Goal: Task Accomplishment & Management: Use online tool/utility

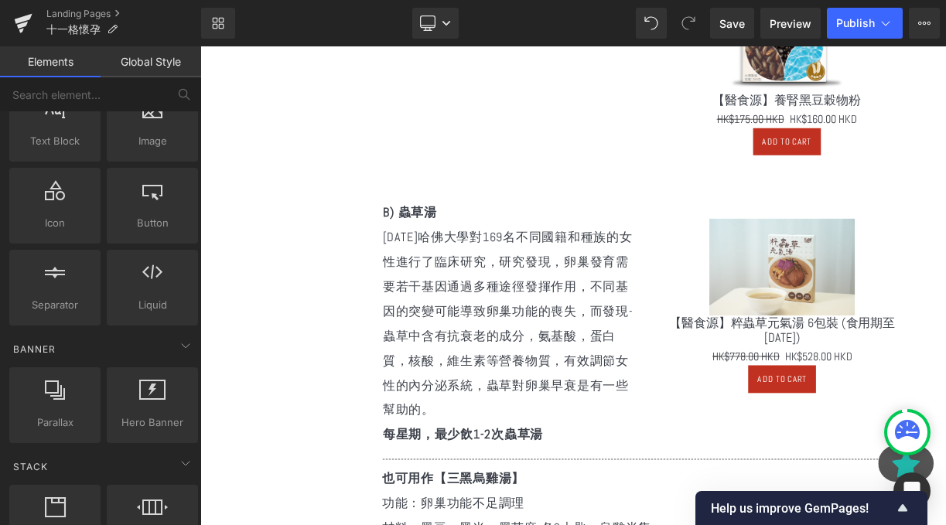
scroll to position [1574, 0]
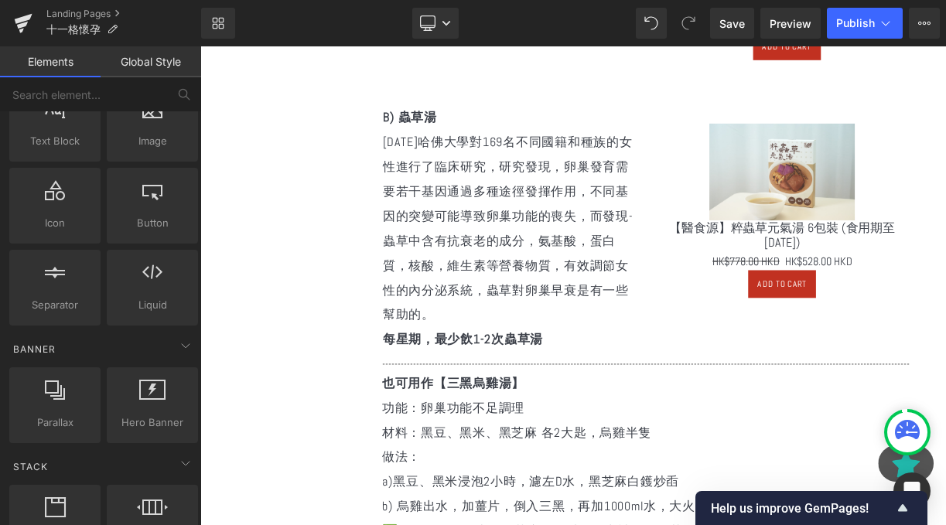
click at [612, 432] on div "B) 蟲草湯 [DATE]哈佛大學對169名不同國籍和種族的女性進行了臨床研究，研究發現，卵巢發育需要若干基因通過多種途徑發揮作用，不同基因的突變可能導致卵巢…" at bounding box center [760, 270] width 684 height 333
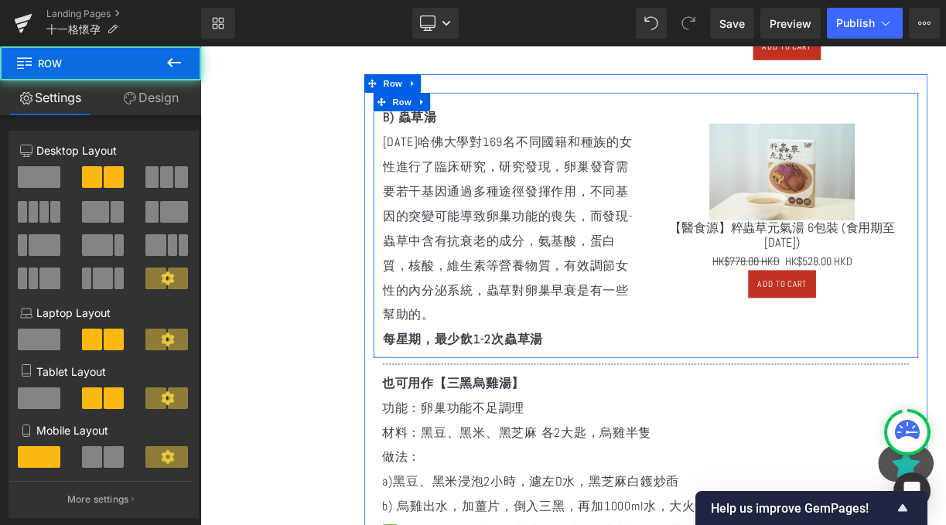
click at [597, 418] on strong "每星期，最少飲1-2次蟲草湯" at bounding box center [529, 414] width 201 height 20
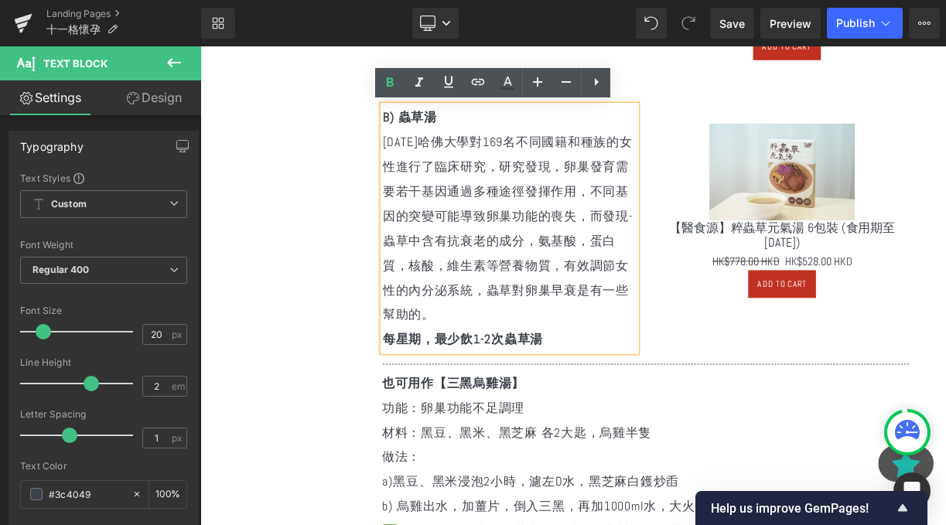
click at [621, 393] on p "[DATE]哈佛大學對169名不同國籍和種族的女性進行了臨床研究，研究發現，卵巢發育需要若干基因通過多種途徑發揮作用，不同基因的突變可能導致卵巢功能的喪失，而…" at bounding box center [588, 274] width 319 height 247
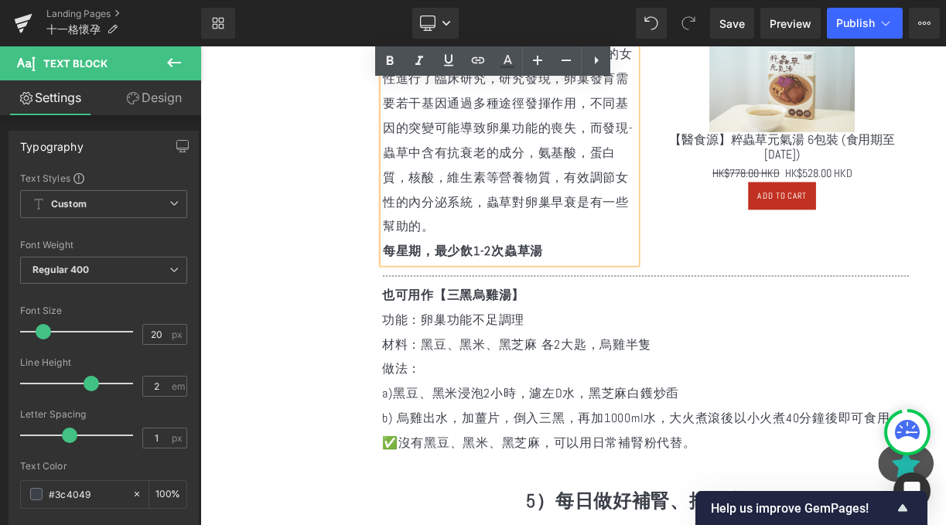
click at [546, 399] on p "功能：卵巢功能不足調理" at bounding box center [764, 388] width 673 height 31
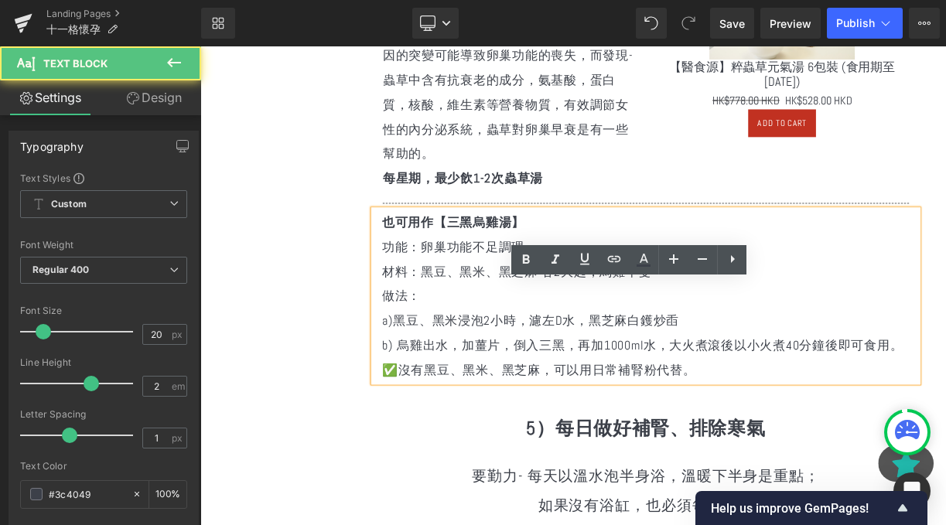
scroll to position [2009, 0]
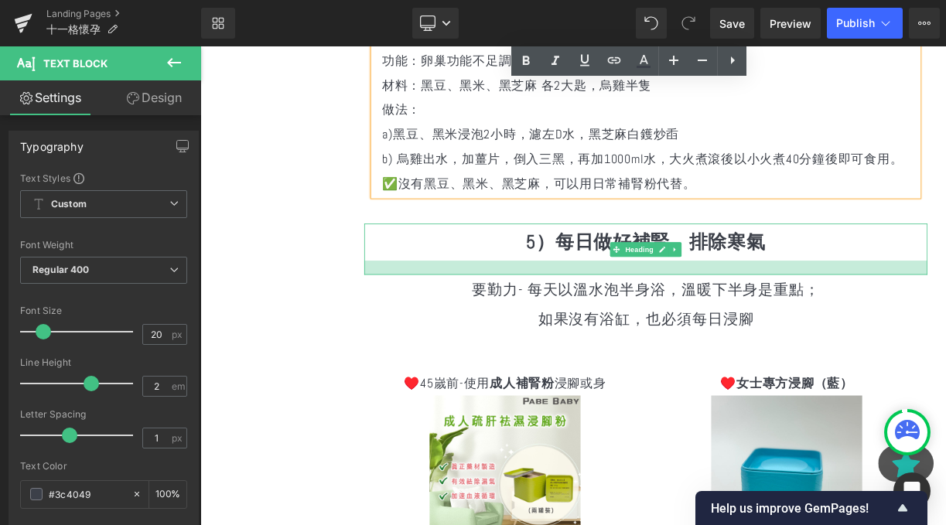
click at [704, 371] on p "如果沒有浴缸，也必須每日浸腳" at bounding box center [759, 388] width 707 height 37
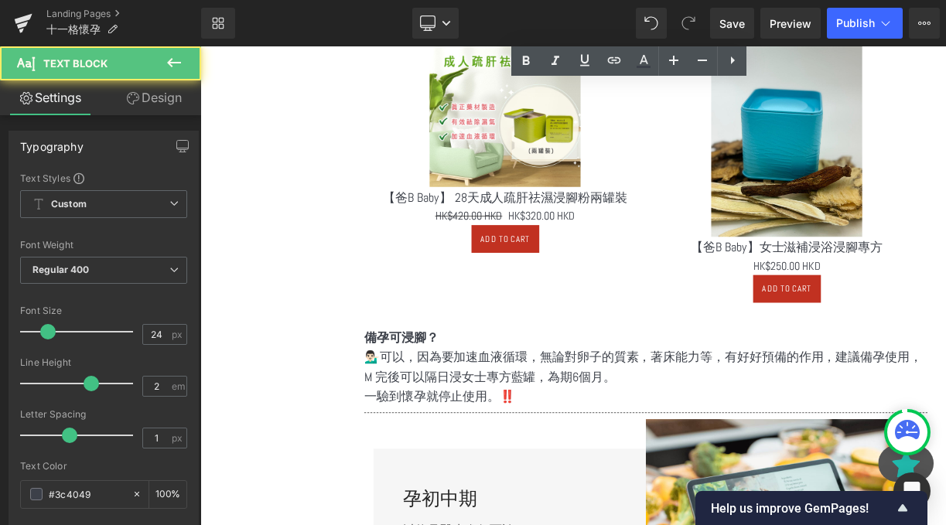
scroll to position [2520, 0]
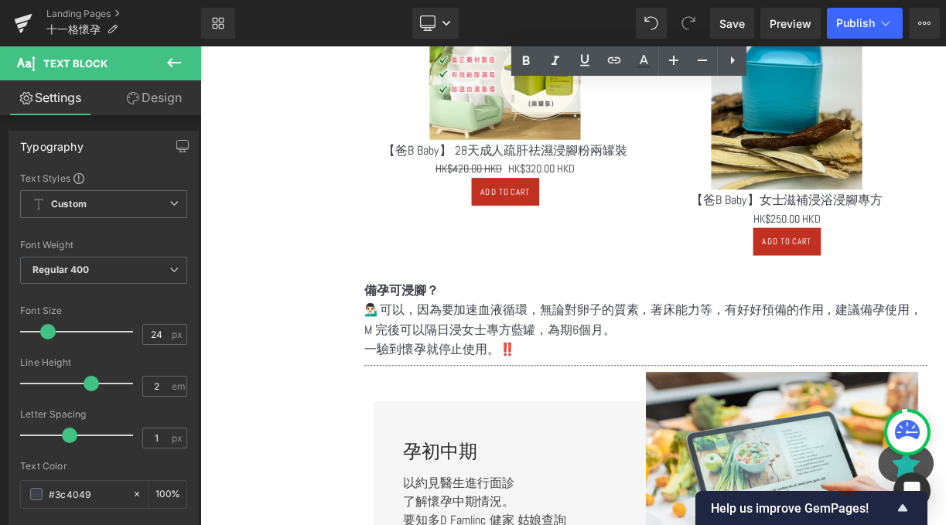
click at [530, 435] on p "一驗到懷孕就停止使用。‼️" at bounding box center [759, 426] width 707 height 25
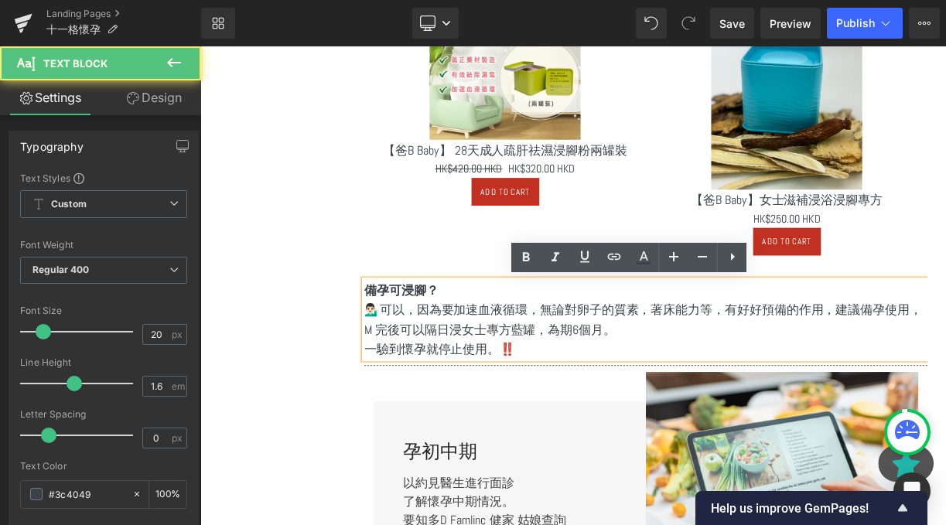
click at [493, 393] on p "💁🏻‍♂️可以，因為要加速血液循環，無論對卵子的質素，著床能力等，有好好預備的作用，建議備孕使用，M 完後可以隔日浸女士專方藍罐，為期6個月。" at bounding box center [759, 388] width 707 height 49
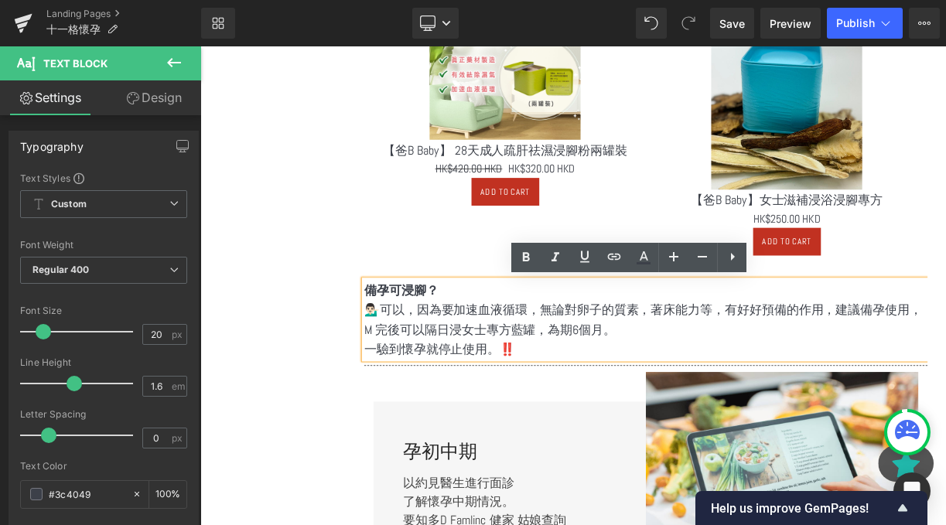
click at [602, 418] on p "一驗到懷孕就停止使用。‼️" at bounding box center [759, 426] width 707 height 25
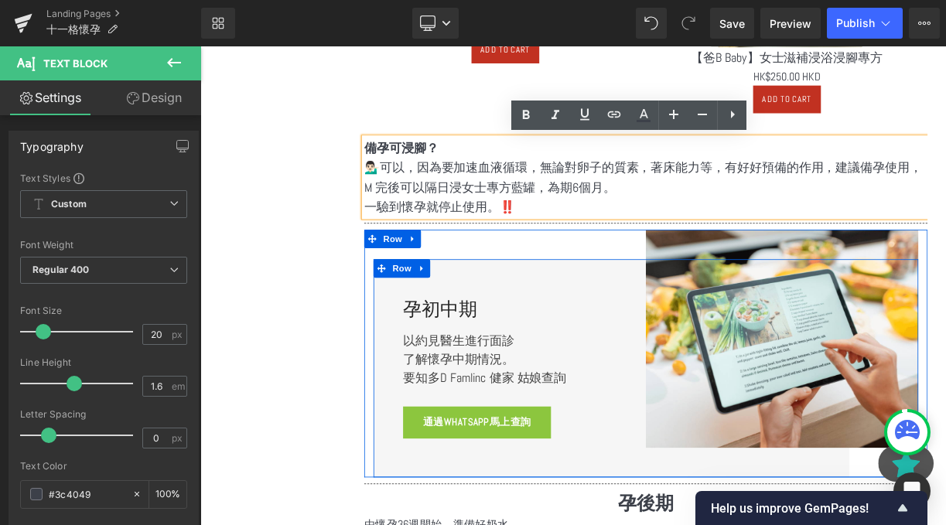
scroll to position [2715, 0]
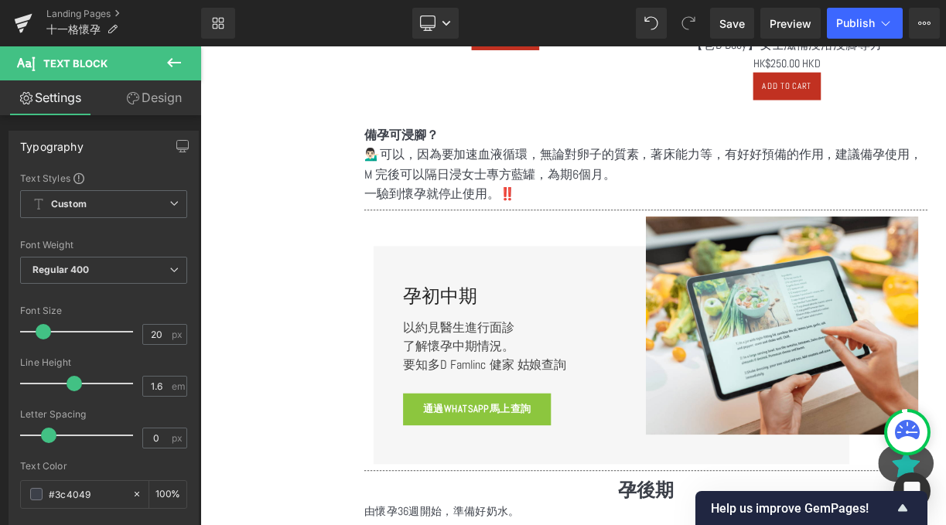
click at [176, 66] on icon at bounding box center [174, 62] width 19 height 19
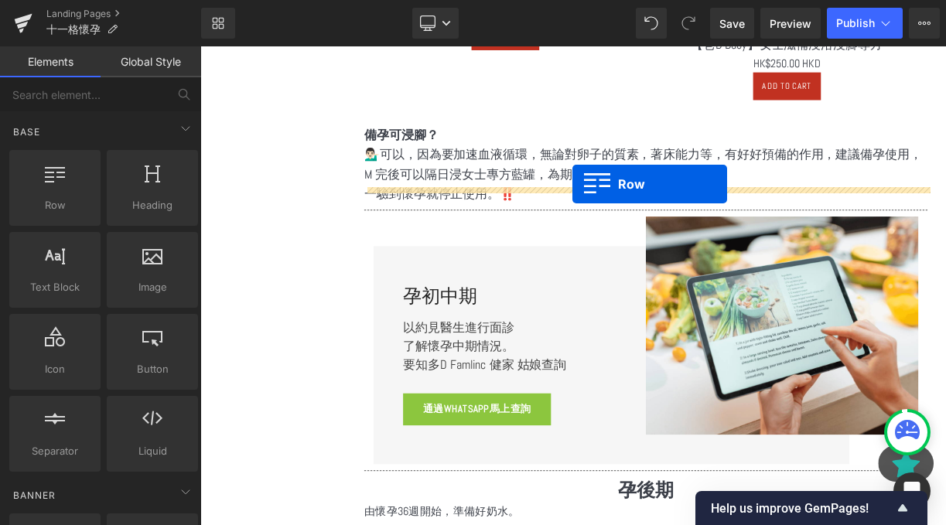
scroll to position [2638, 0]
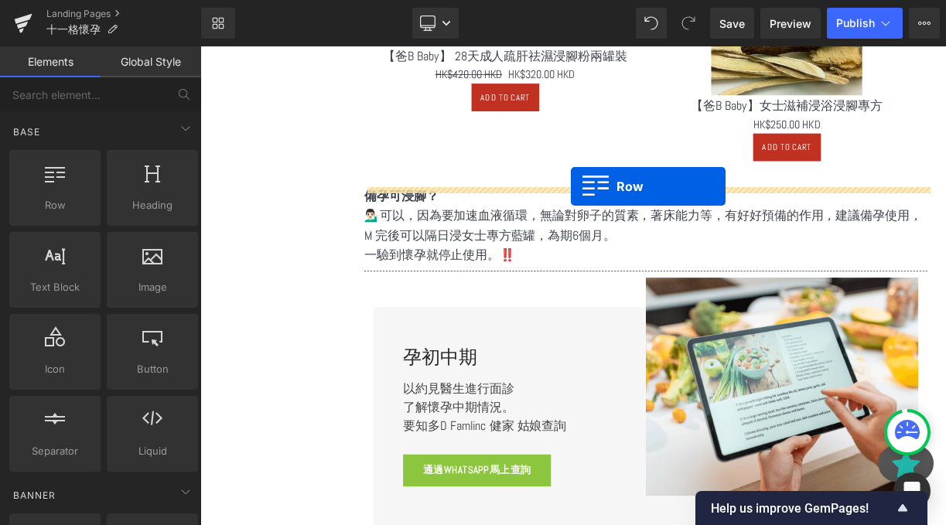
drag, startPoint x: 279, startPoint y: 244, endPoint x: 664, endPoint y: 220, distance: 385.9
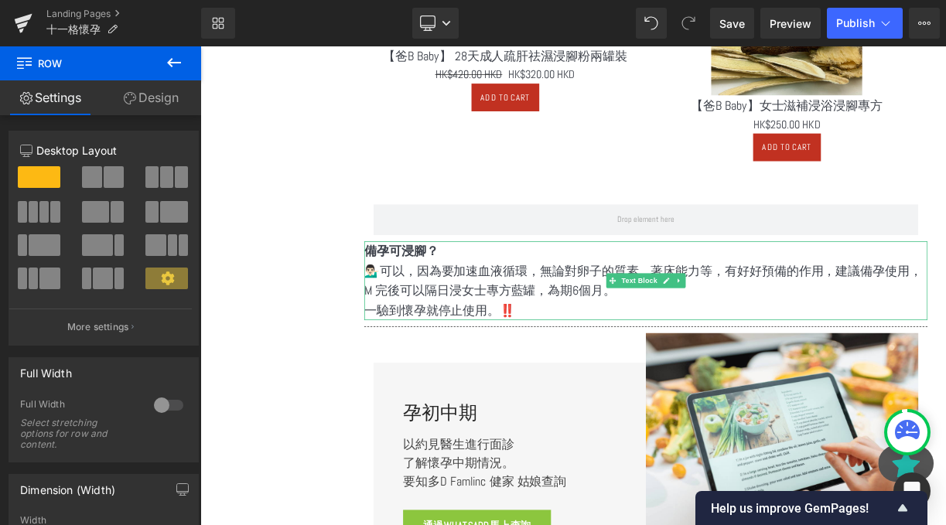
click at [504, 302] on p "備孕可浸腳？" at bounding box center [759, 304] width 707 height 25
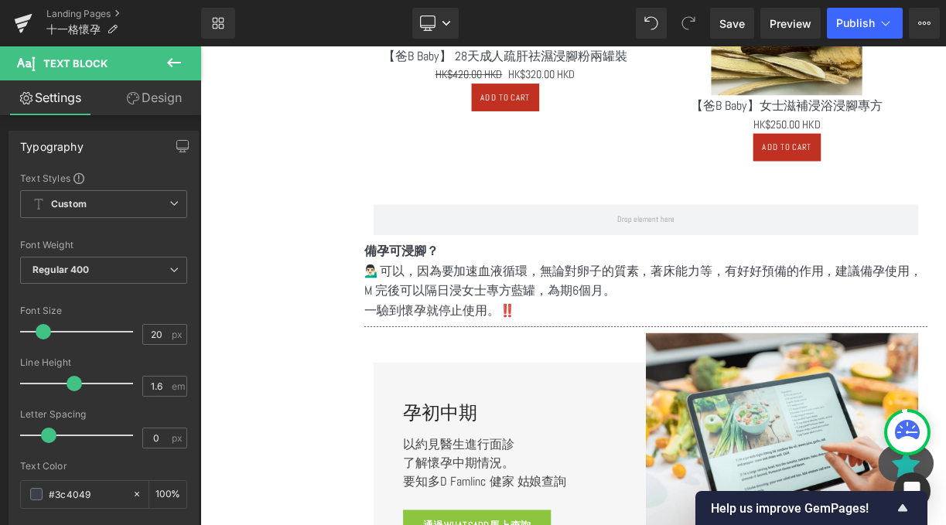
click at [168, 68] on icon at bounding box center [174, 62] width 19 height 19
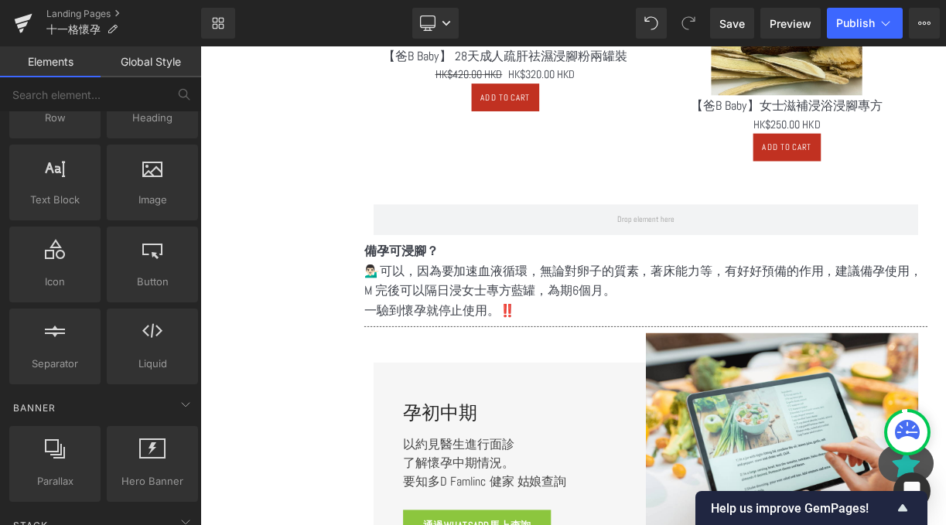
scroll to position [59, 0]
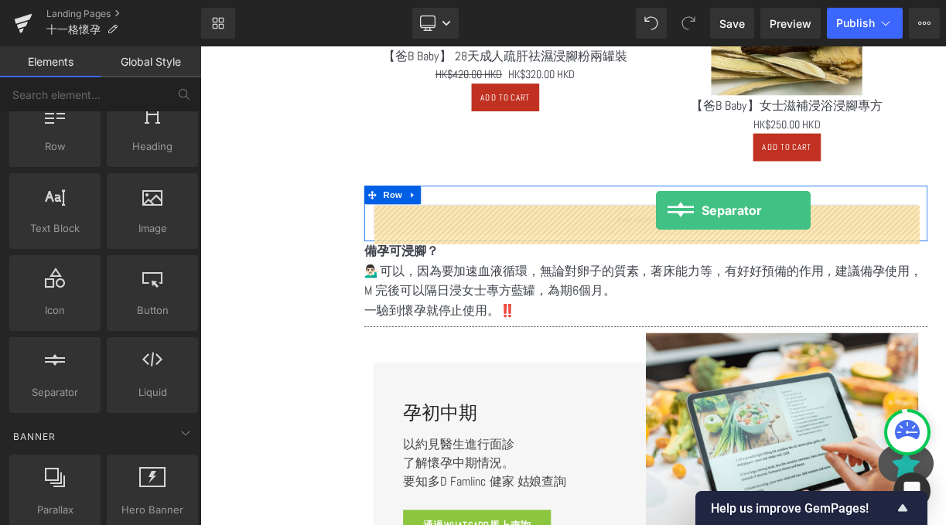
drag, startPoint x: 264, startPoint y: 407, endPoint x: 772, endPoint y: 252, distance: 530.3
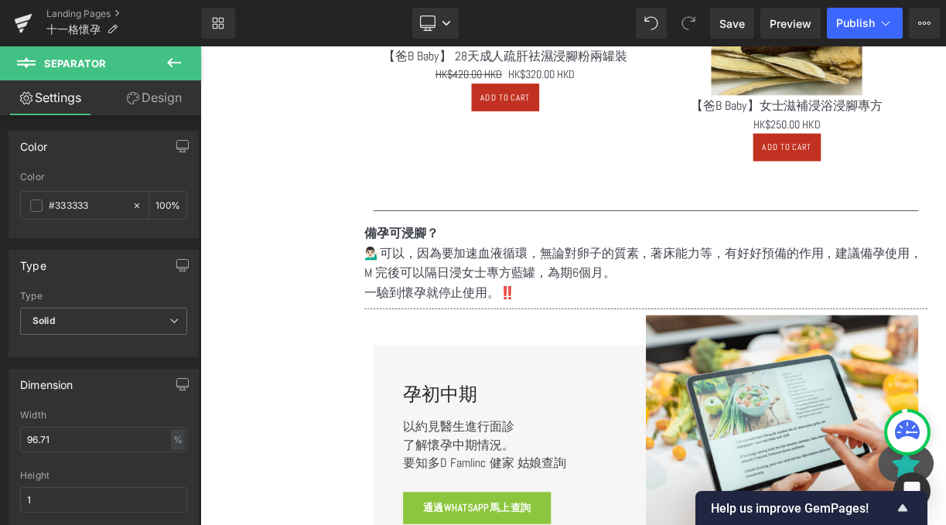
click at [179, 61] on icon at bounding box center [174, 62] width 19 height 19
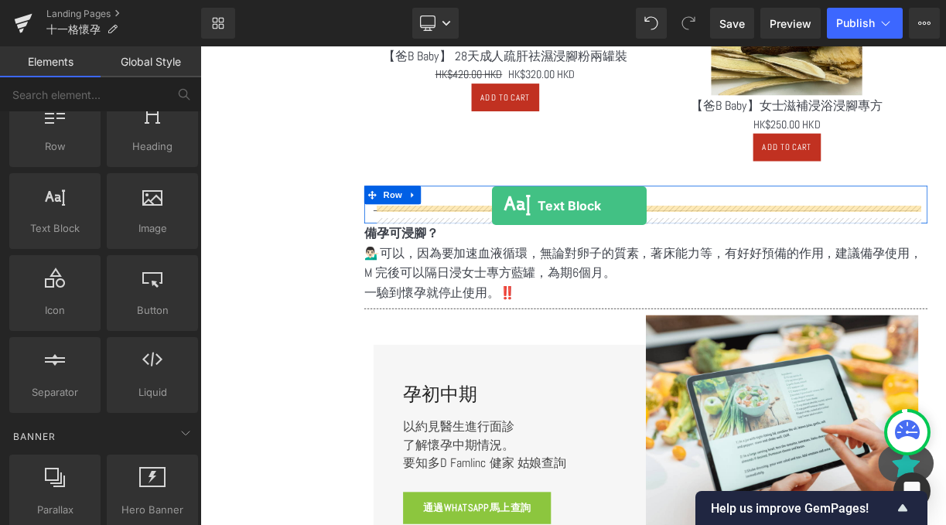
drag, startPoint x: 285, startPoint y: 258, endPoint x: 566, endPoint y: 245, distance: 281.7
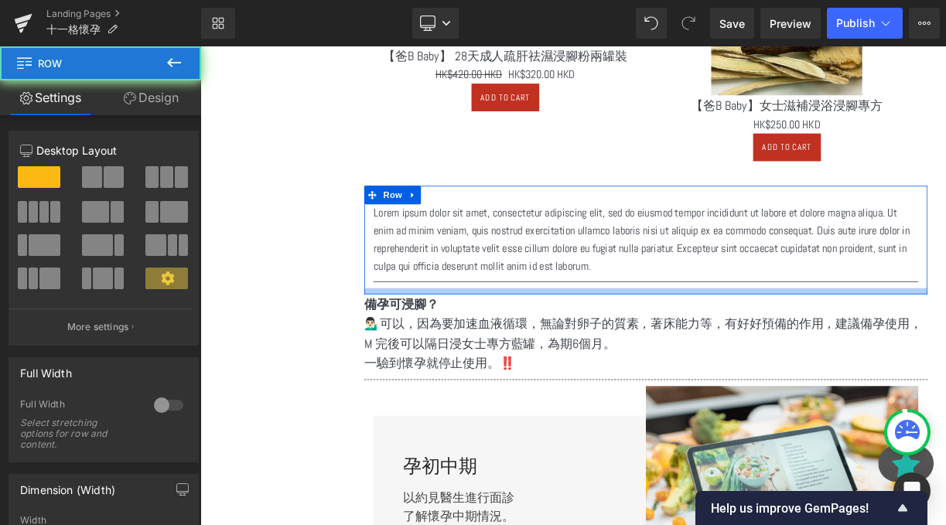
click at [507, 356] on div at bounding box center [759, 354] width 707 height 8
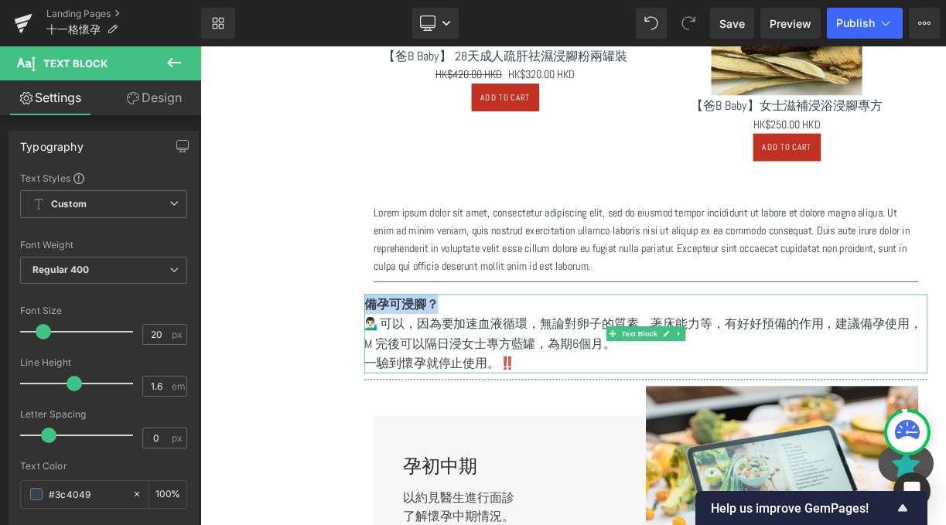
drag, startPoint x: 507, startPoint y: 370, endPoint x: 411, endPoint y: 367, distance: 95.9
click at [411, 367] on p "備孕可浸腳？" at bounding box center [759, 370] width 707 height 25
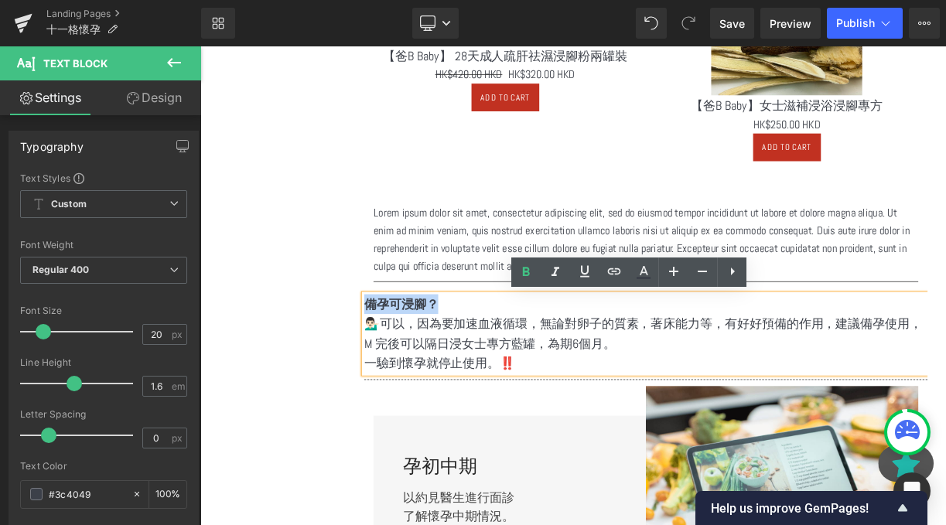
copy strong "備孕可浸腳？"
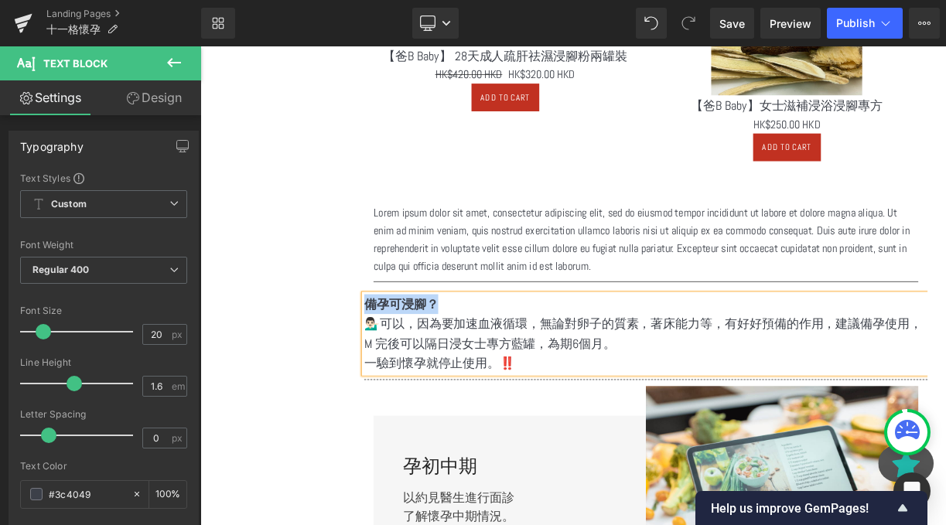
click at [541, 318] on p "Lorem ipsum dolor sit amet, consectetur adipiscing elit, sed do eiusmod tempor …" at bounding box center [760, 289] width 684 height 89
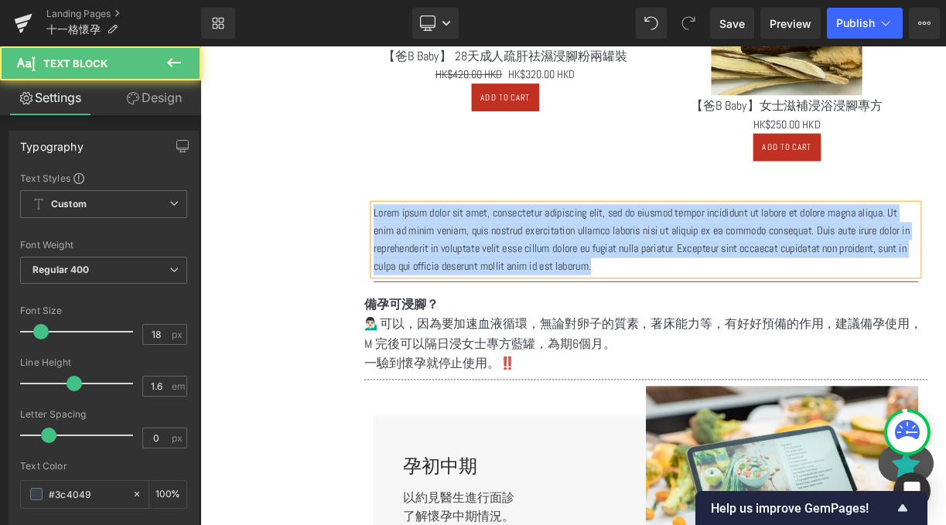
paste div
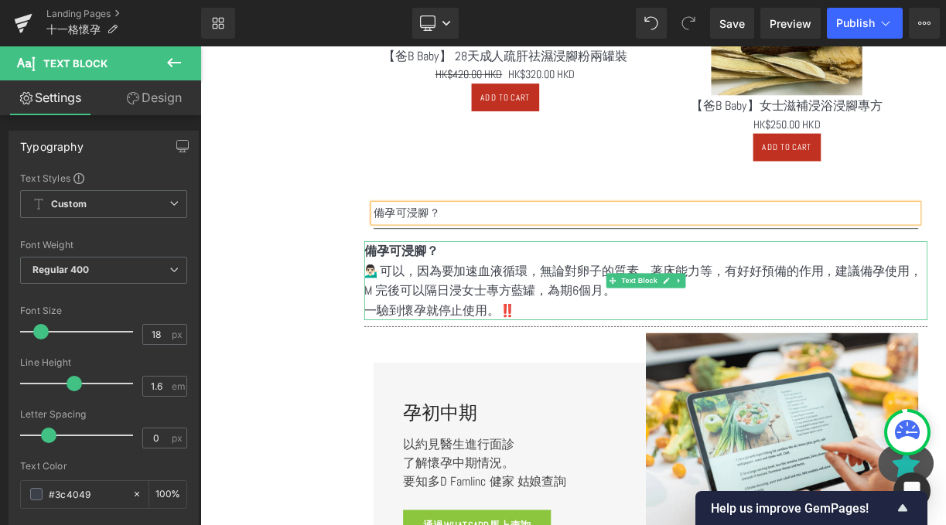
click at [513, 296] on div "備孕可浸腳？ 💁🏻‍♂️可以，因為要加速血液循環，無論對卵子的質素，著床能力等，有好好預備的作用，建議備孕使用，M 完後可以隔日浸女士專方藍罐，為期6個月。 …" at bounding box center [759, 341] width 707 height 99
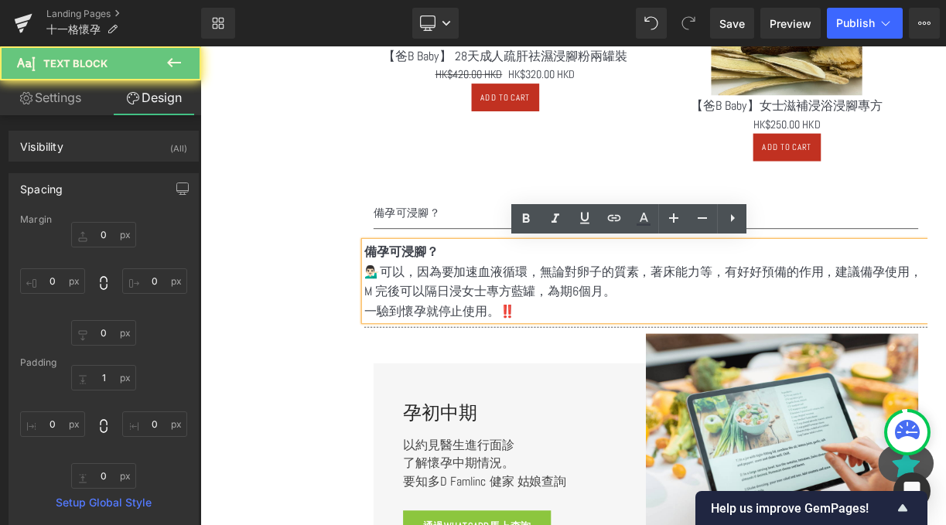
click at [517, 302] on p "備孕可浸腳？" at bounding box center [759, 304] width 707 height 25
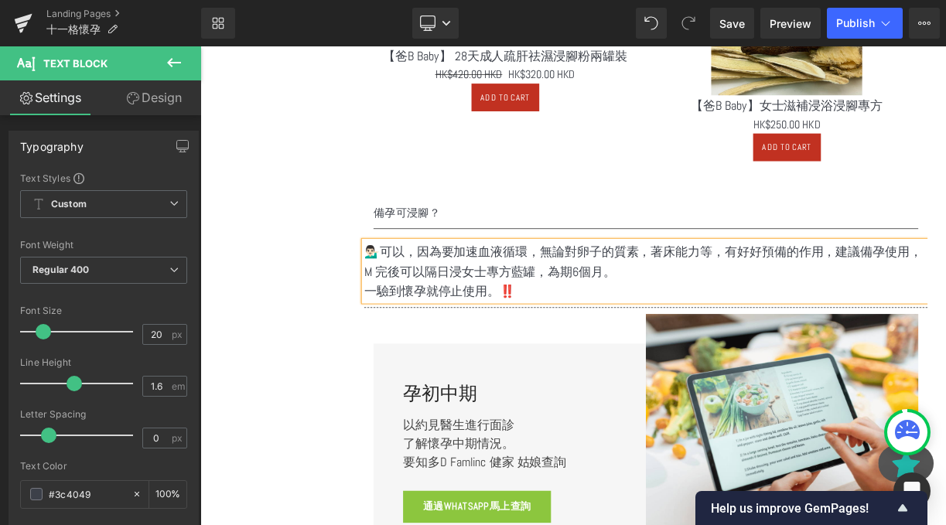
click at [654, 340] on p "💁🏻‍♂️可以，因為要加速血液循環，無論對卵子的質素，著床能力等，有好好預備的作用，建議備孕使用，M 完後可以隔日浸女士專方藍罐，為期6個月。" at bounding box center [759, 316] width 707 height 49
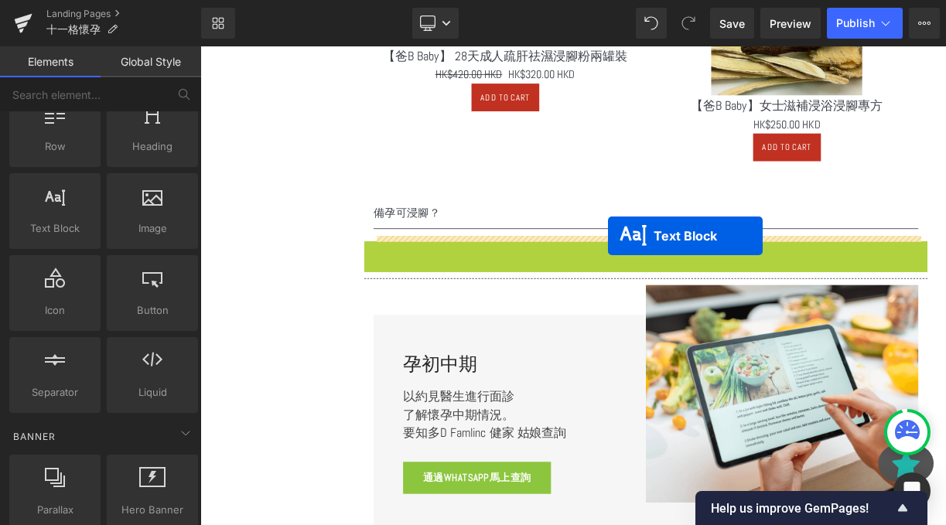
drag, startPoint x: 718, startPoint y: 333, endPoint x: 711, endPoint y: 285, distance: 48.3
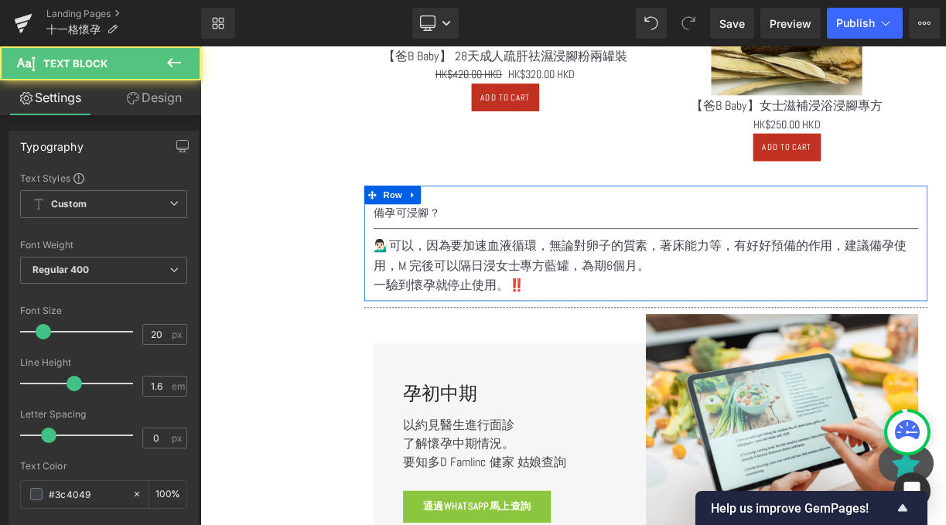
click at [471, 246] on div "備孕可浸腳？ Text Block" at bounding box center [760, 256] width 684 height 22
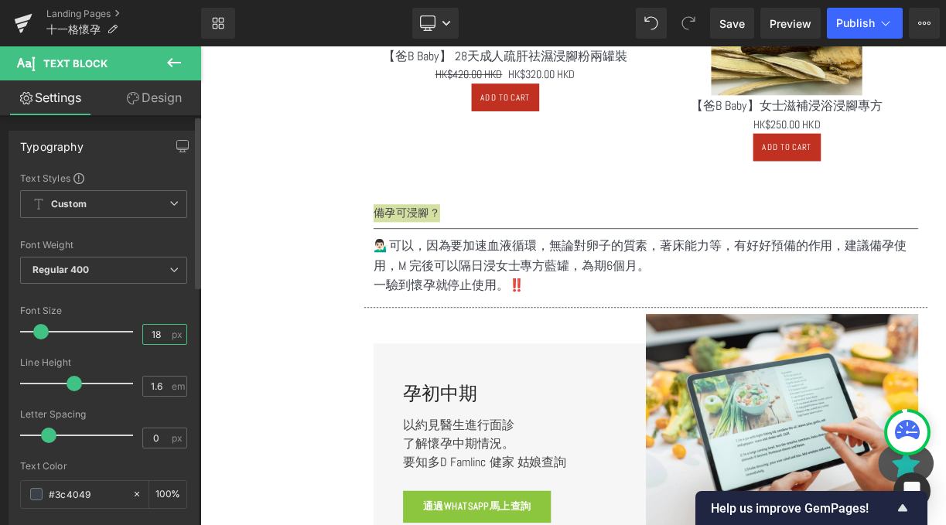
click at [160, 336] on input "18" at bounding box center [156, 334] width 27 height 19
type input "20"
click at [162, 395] on input "1.6" at bounding box center [156, 386] width 27 height 19
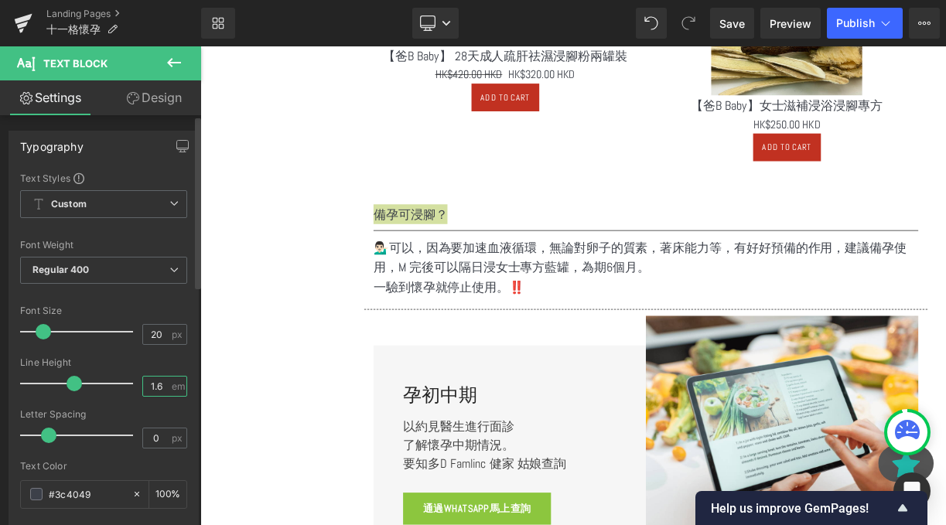
type input "1"
type input "2"
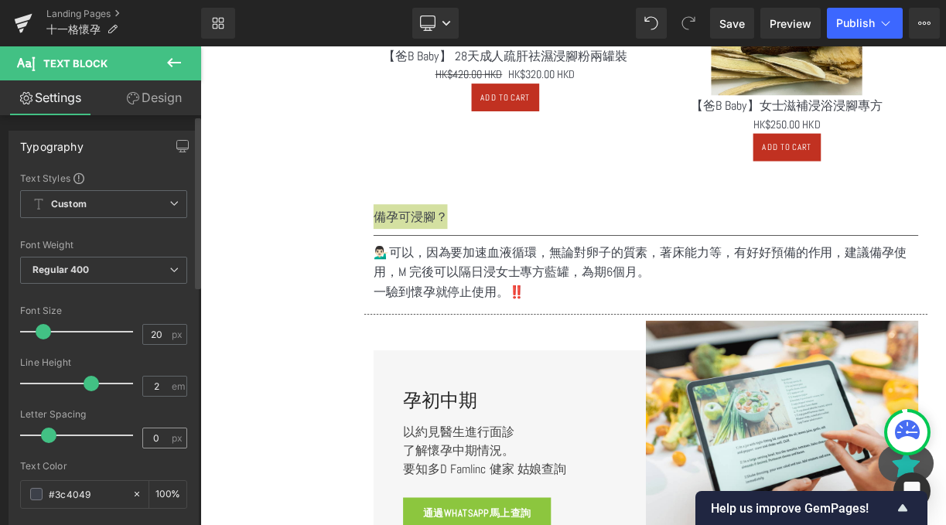
click at [163, 442] on div "0 px" at bounding box center [164, 438] width 45 height 21
click at [148, 434] on input "0" at bounding box center [156, 437] width 27 height 19
type input "1"
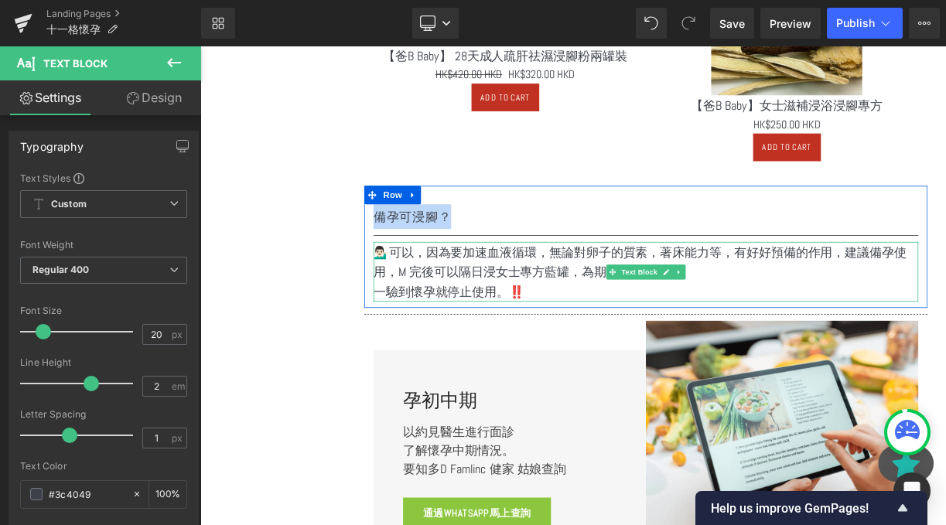
click at [636, 333] on span "💁🏻‍♂️可以，因為要加速血液循環，無論對卵子的質素，著床能力等，有好好預備的作用，建議備孕使用，M 完後可以隔日浸女士專方藍罐，為期6個月。" at bounding box center [752, 317] width 669 height 45
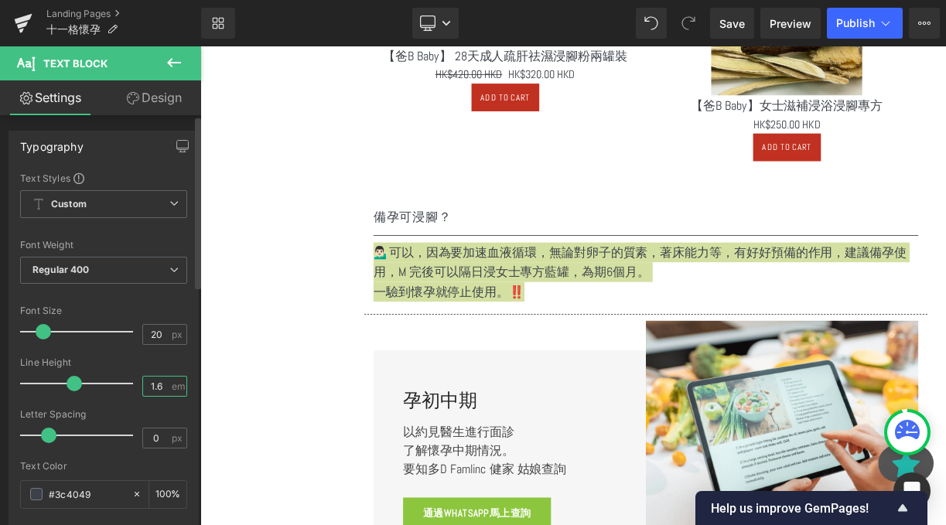
click at [158, 388] on input "1.6" at bounding box center [156, 386] width 27 height 19
type input "1"
type input "2"
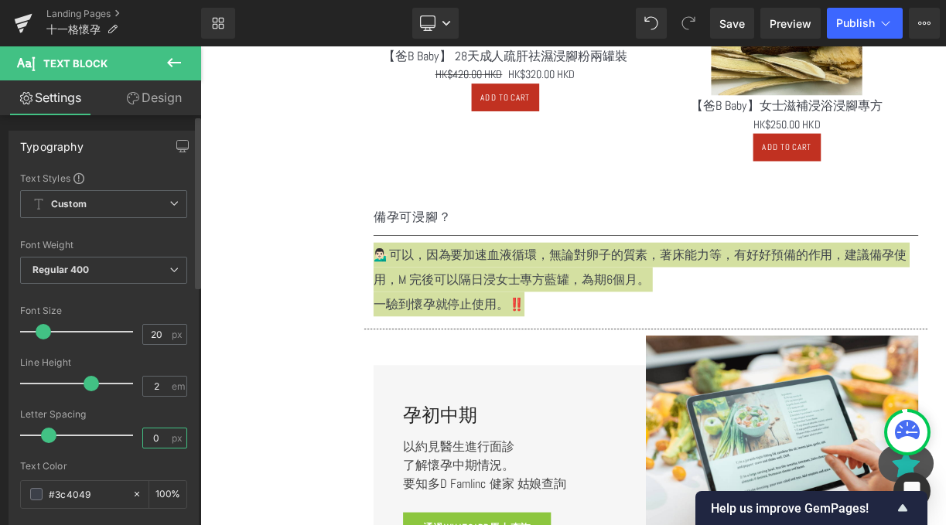
click at [159, 445] on input "0" at bounding box center [156, 437] width 27 height 19
type input "1"
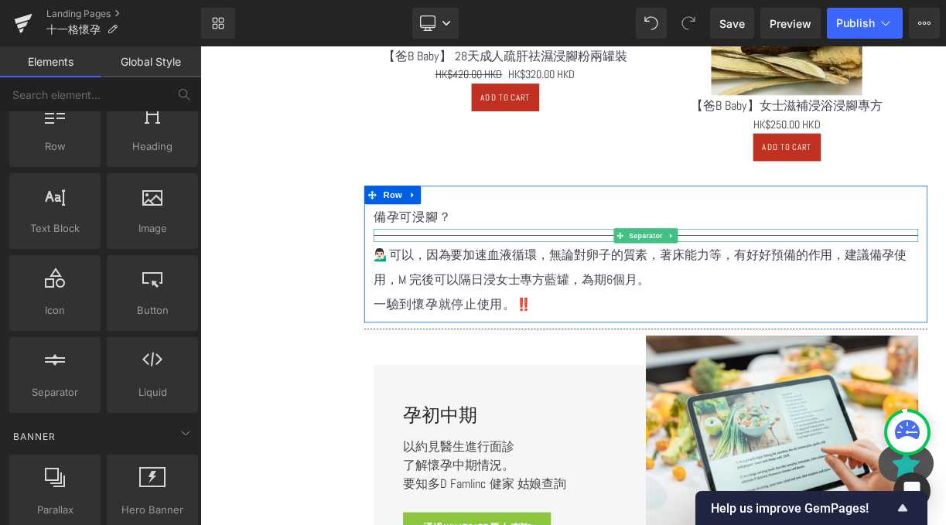
click at [572, 283] on div at bounding box center [760, 284] width 684 height 16
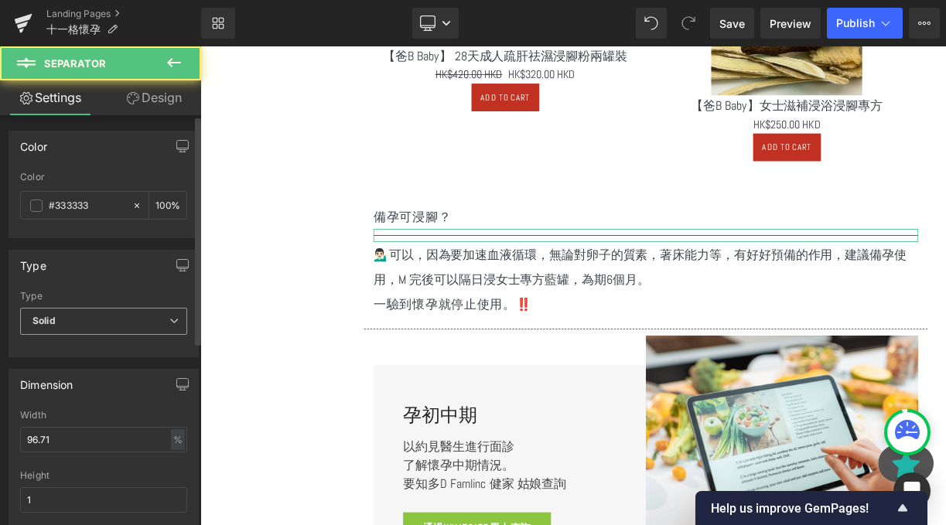
click at [152, 310] on span "Solid" at bounding box center [103, 321] width 167 height 27
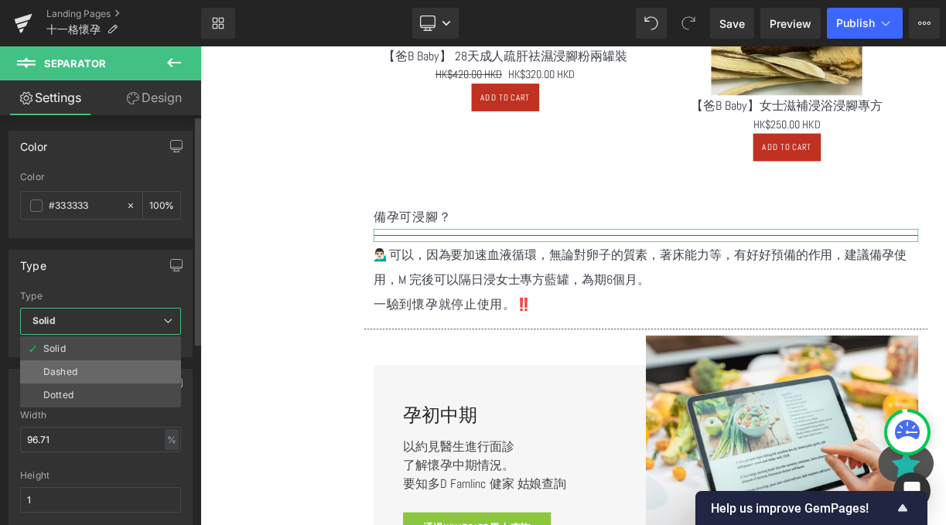
click at [133, 370] on li "Dashed" at bounding box center [100, 371] width 161 height 23
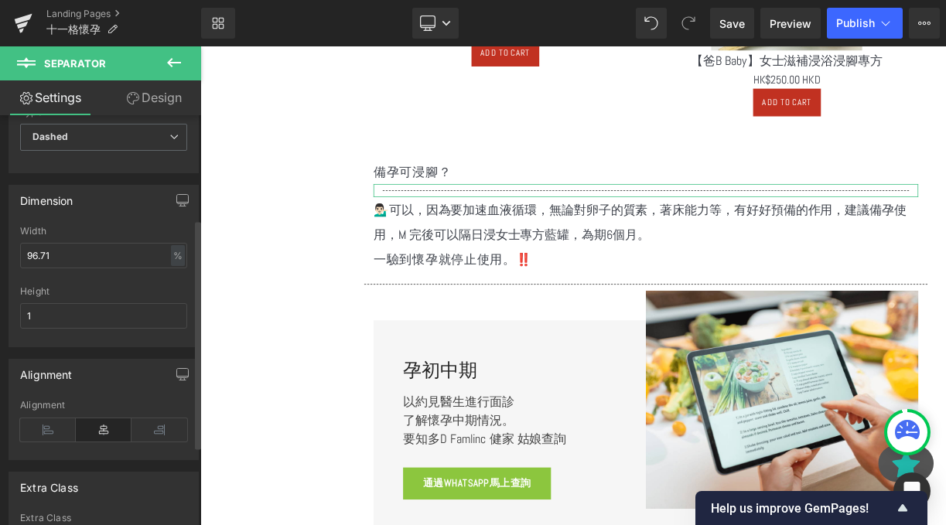
scroll to position [0, 0]
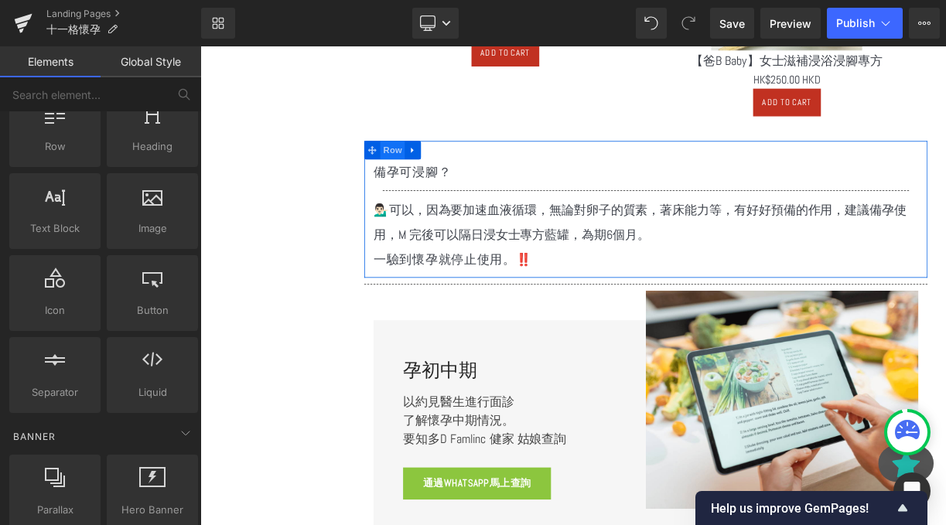
click at [438, 182] on span "Row" at bounding box center [441, 176] width 31 height 23
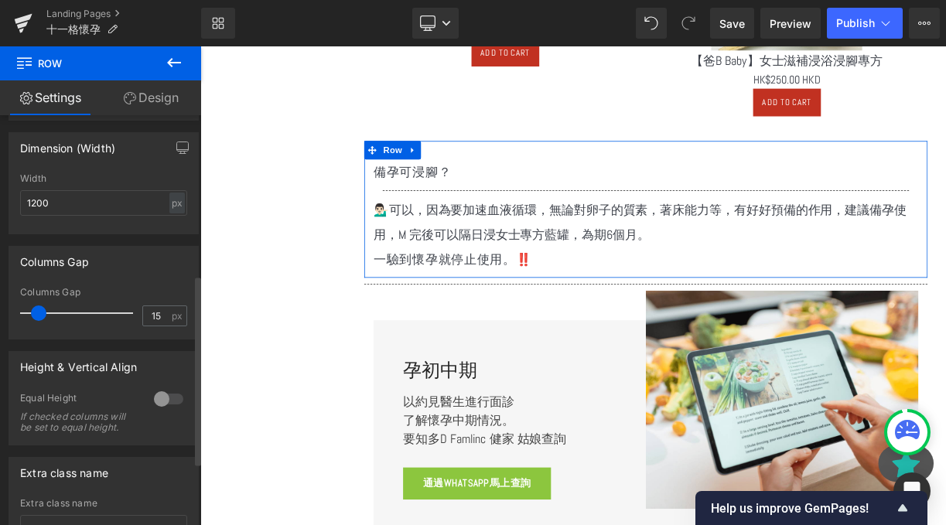
scroll to position [346, 0]
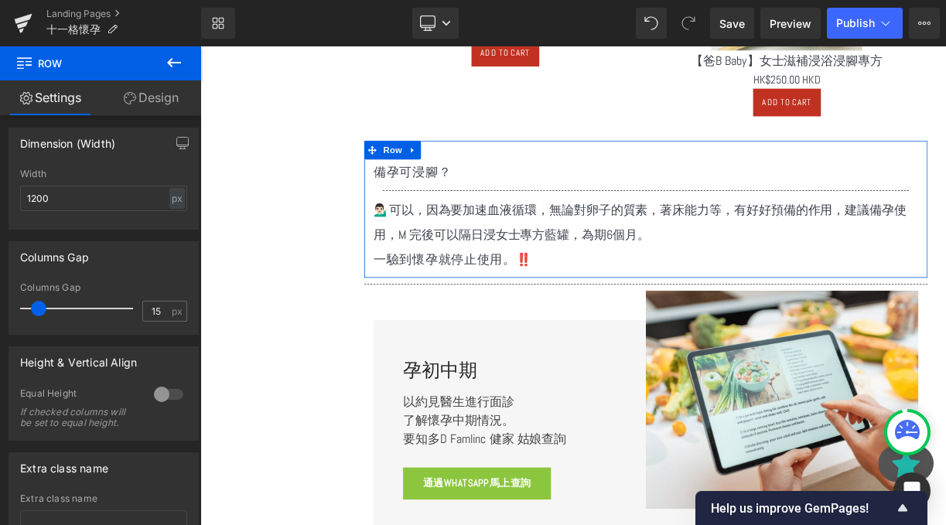
click at [139, 101] on link "Design" at bounding box center [151, 97] width 101 height 35
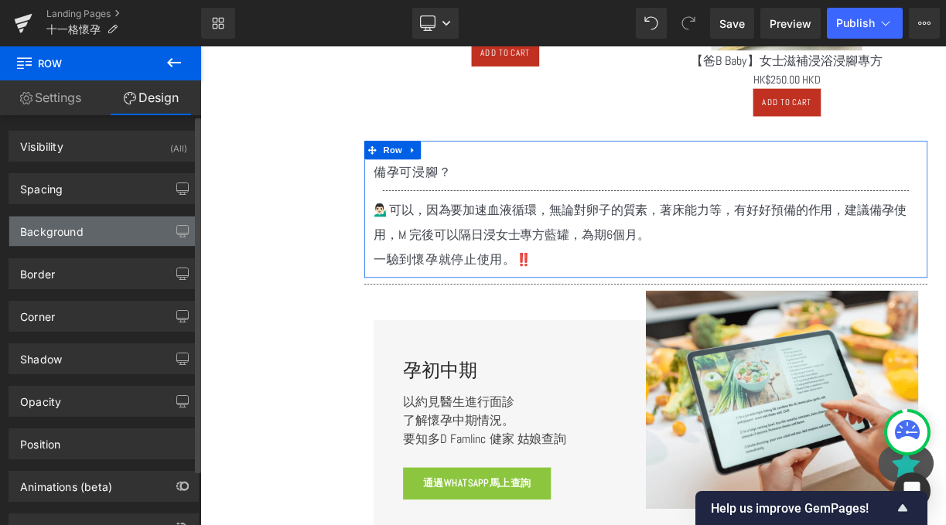
click at [135, 236] on div "Background" at bounding box center [103, 231] width 189 height 29
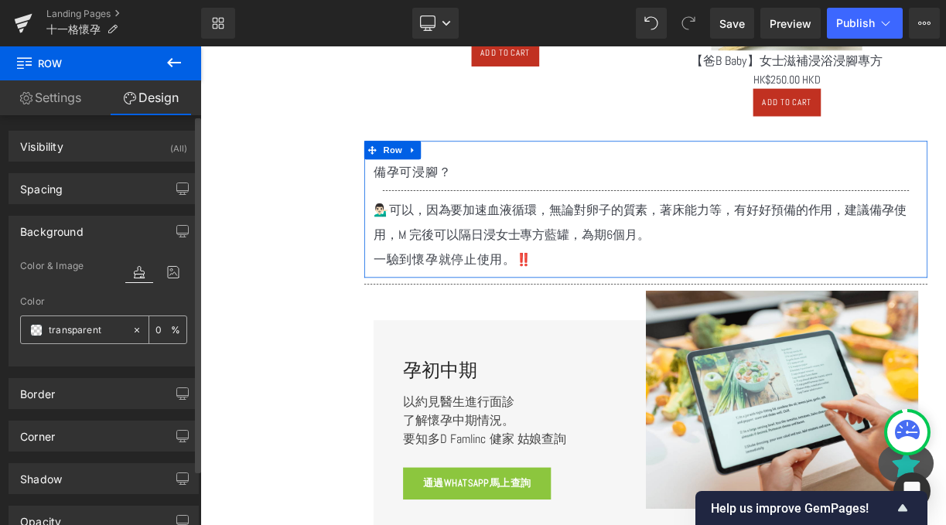
click at [58, 333] on input "transparent" at bounding box center [87, 330] width 76 height 17
paste input "e8de9b"
type input "e8de9b"
type input "100"
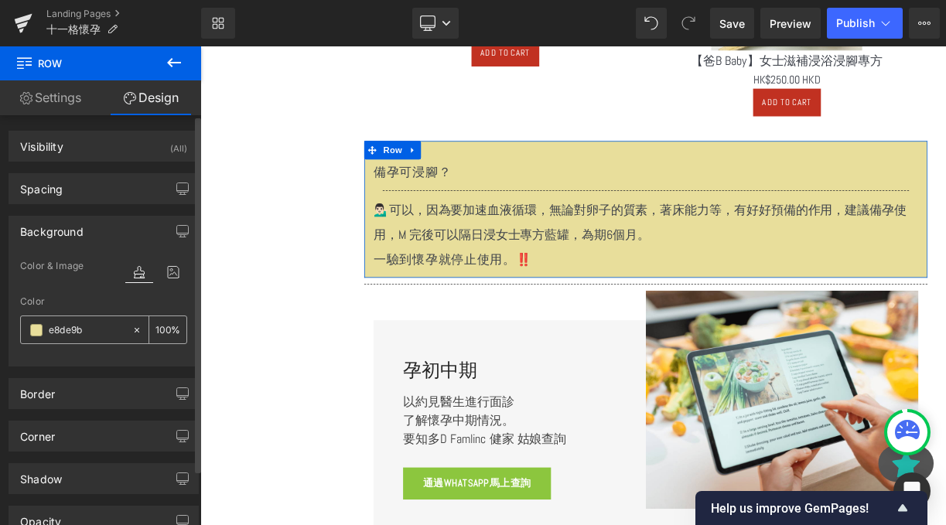
type input "#e8de9b"
click at [155, 326] on input "100" at bounding box center [162, 329] width 15 height 17
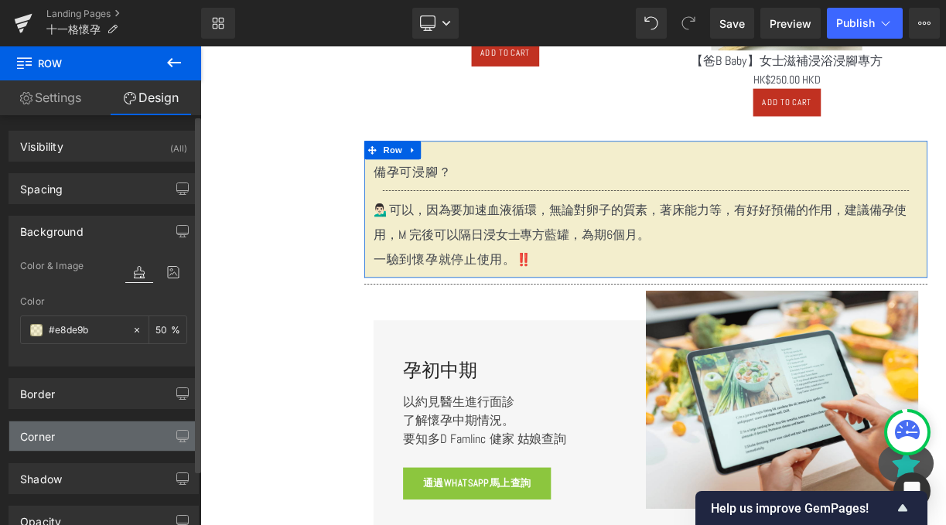
type input "50"
click at [78, 434] on div "Corner" at bounding box center [103, 435] width 189 height 29
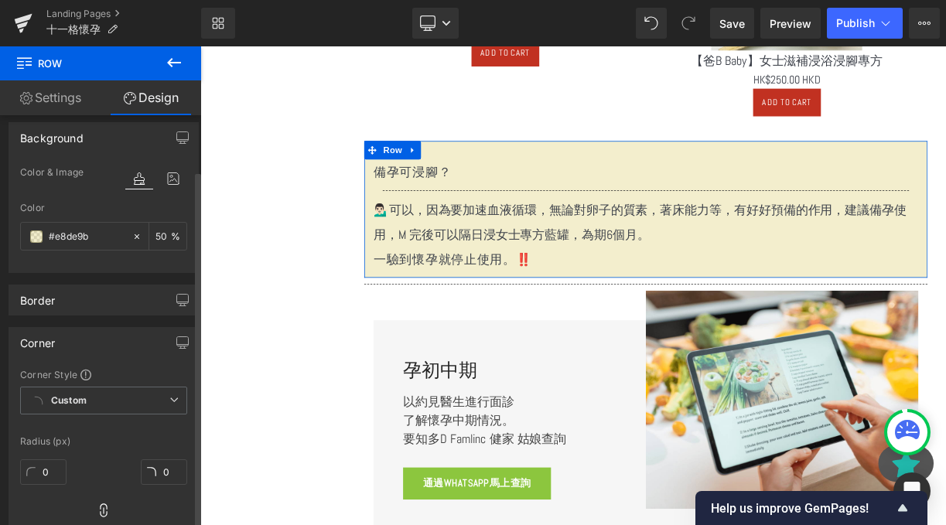
scroll to position [155, 0]
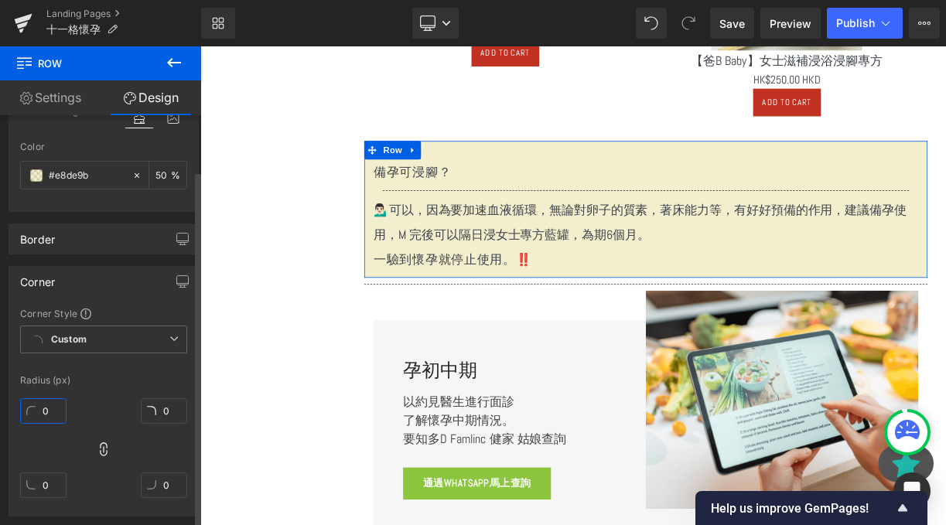
click at [53, 412] on input "0" at bounding box center [43, 411] width 46 height 26
type input "10"
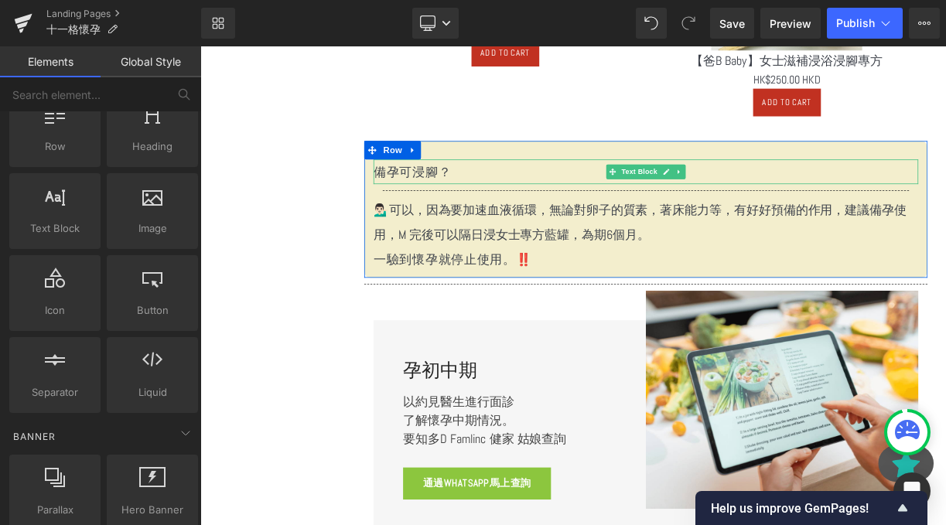
click at [497, 206] on p "備孕可浸腳？" at bounding box center [760, 204] width 684 height 31
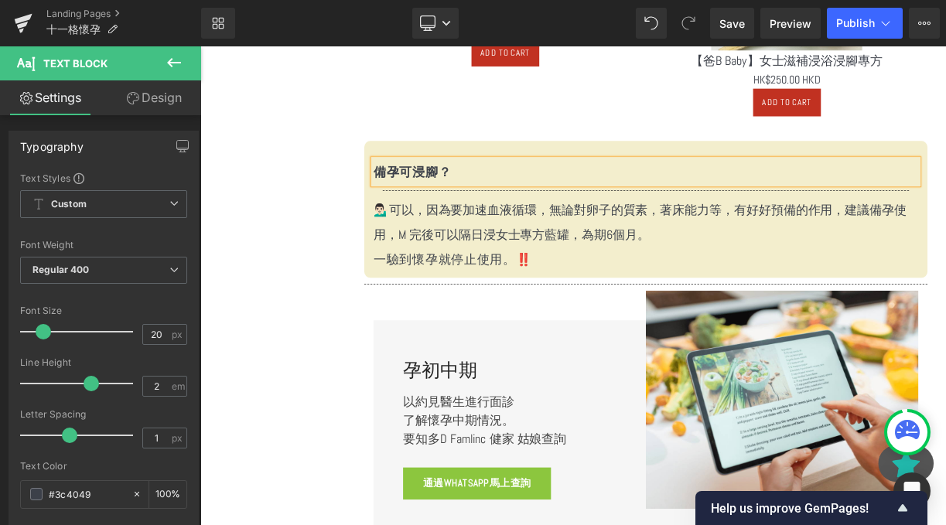
click at [495, 266] on p "💁🏻‍♂️可以，因為要加速血液循環，無論對卵子的質素，著床能力等，有好好預備的作用，建議備孕使用，M 完後可以隔日浸女士專方藍罐，為期6個月。" at bounding box center [760, 268] width 684 height 62
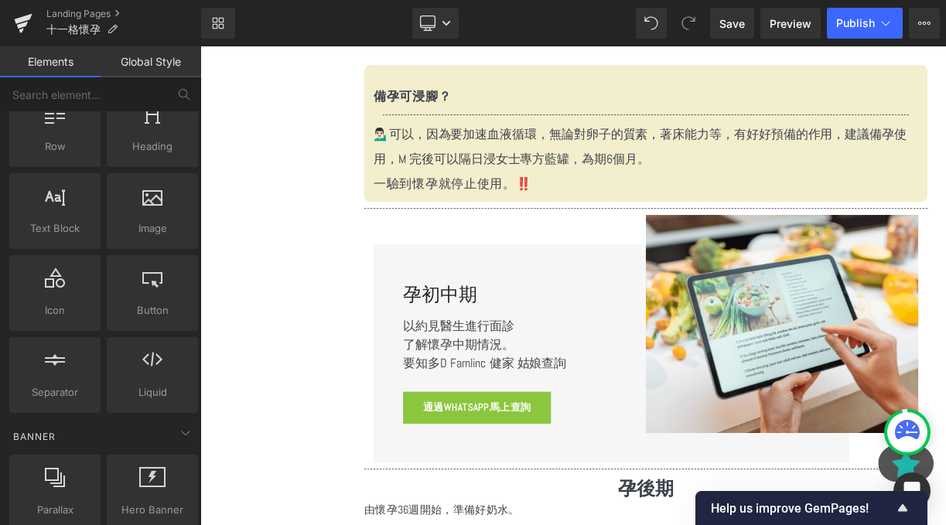
scroll to position [2795, 0]
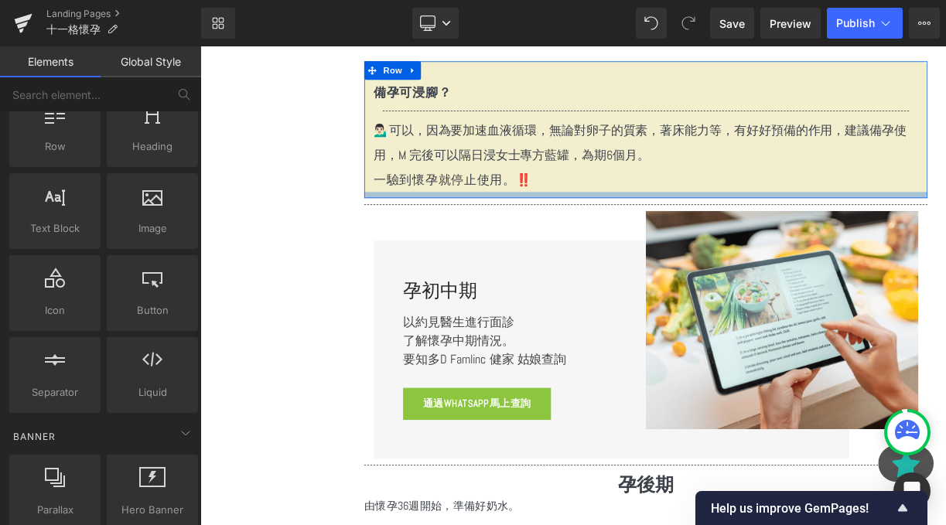
click at [622, 217] on p "一驗到懷孕就停止使用。‼️" at bounding box center [760, 213] width 684 height 31
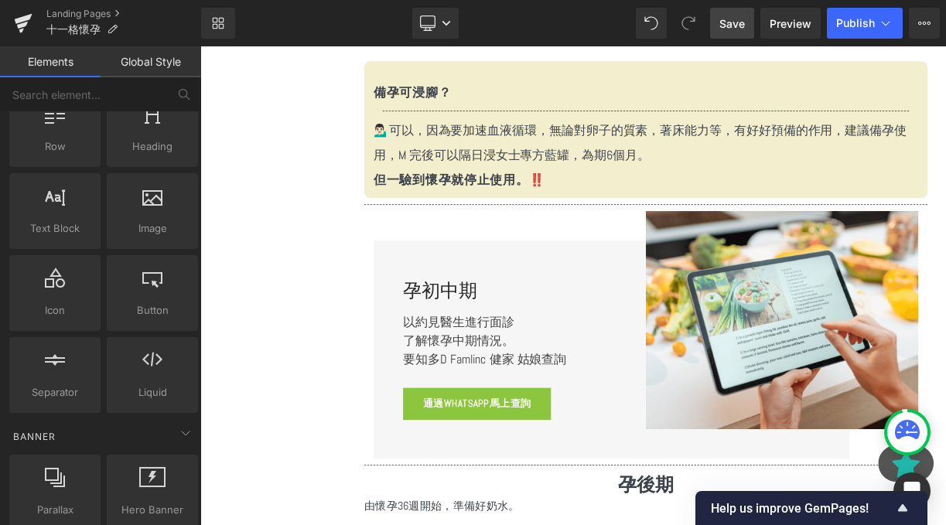
click at [738, 19] on span "Save" at bounding box center [732, 23] width 26 height 16
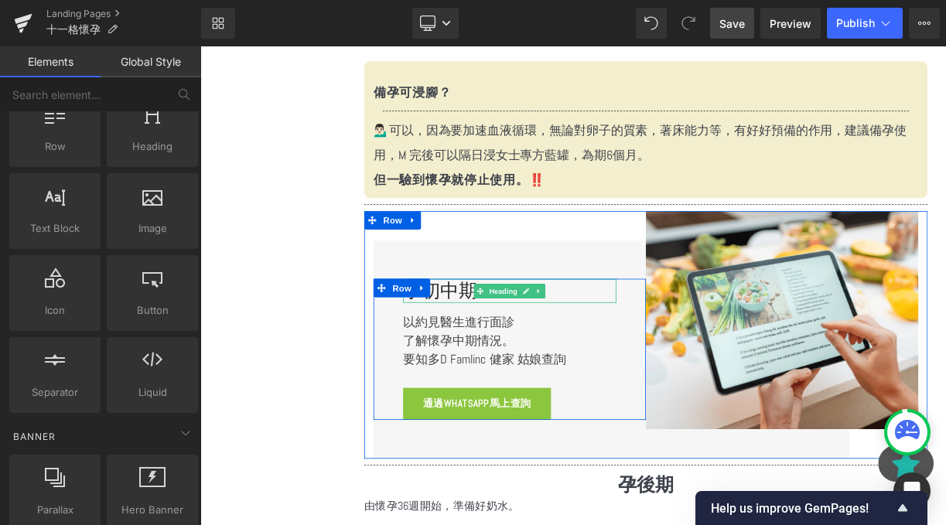
click at [524, 352] on h2 "孕初中期" at bounding box center [589, 353] width 268 height 30
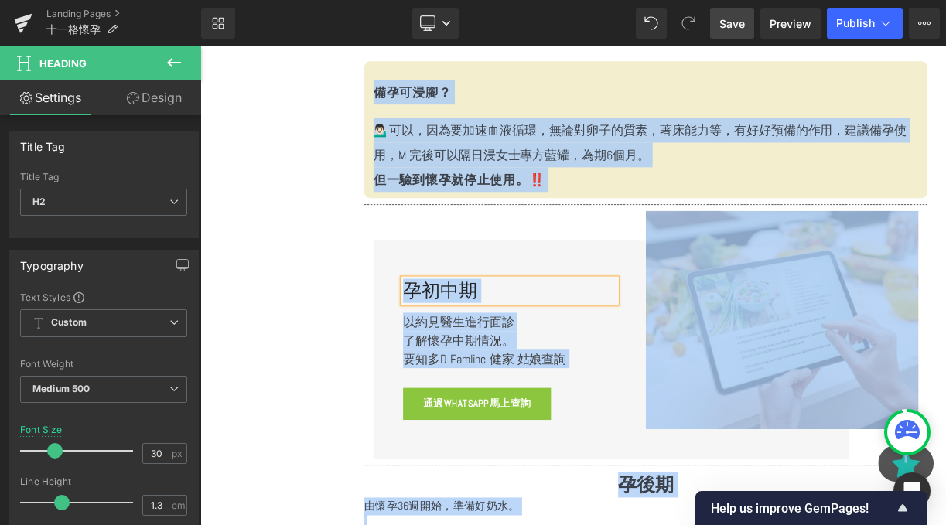
click at [524, 365] on h2 "孕初中期" at bounding box center [589, 353] width 268 height 30
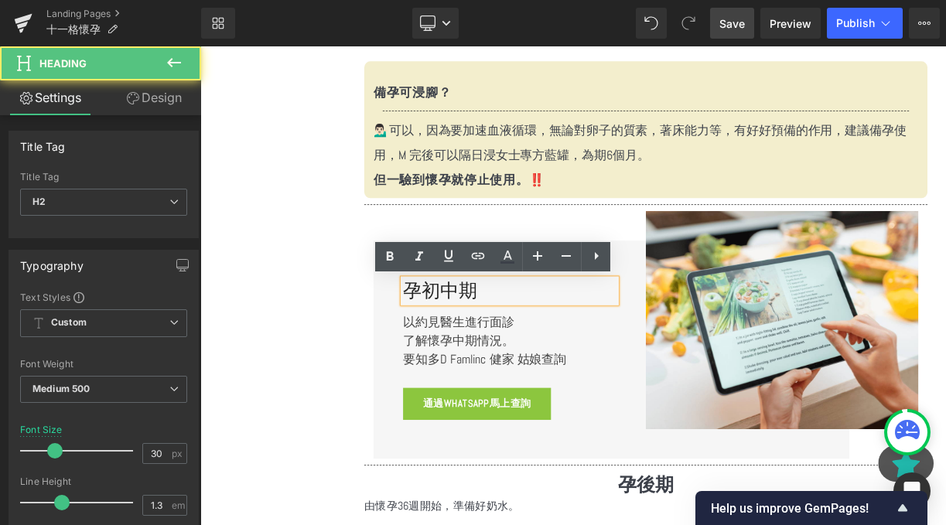
click at [524, 406] on p "了解懷孕中期情況。" at bounding box center [589, 415] width 268 height 23
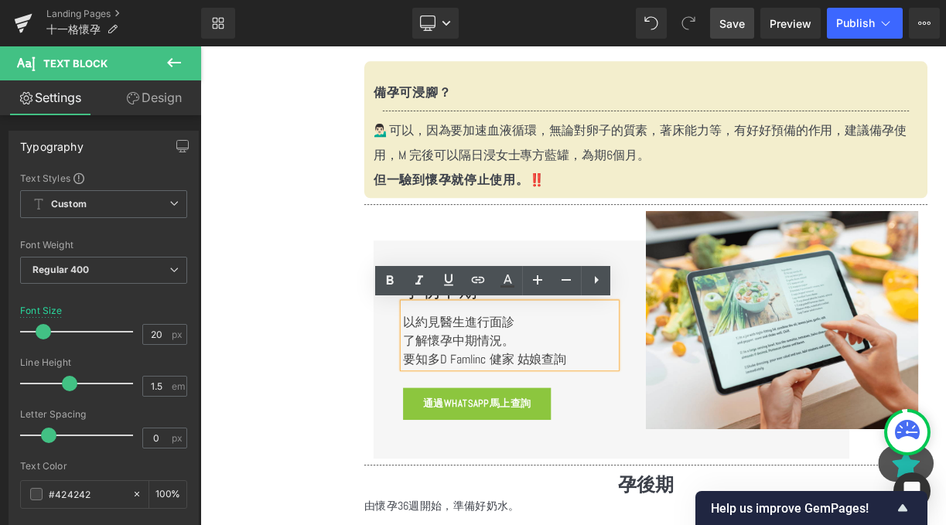
click at [555, 413] on p "了解懷孕中期情況。" at bounding box center [589, 415] width 268 height 23
click at [599, 439] on p "要知多D Famlinc 健家 姑娘查詢" at bounding box center [589, 438] width 268 height 23
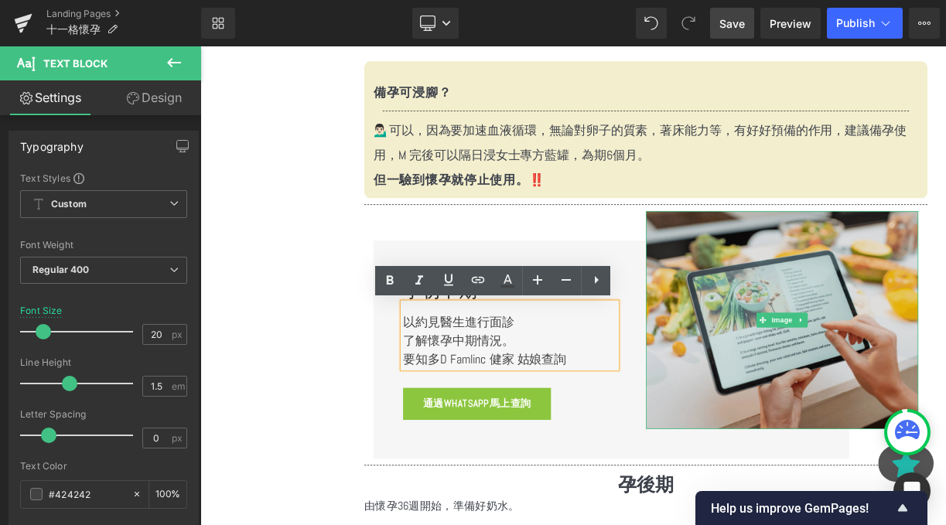
click at [818, 413] on img at bounding box center [930, 390] width 342 height 274
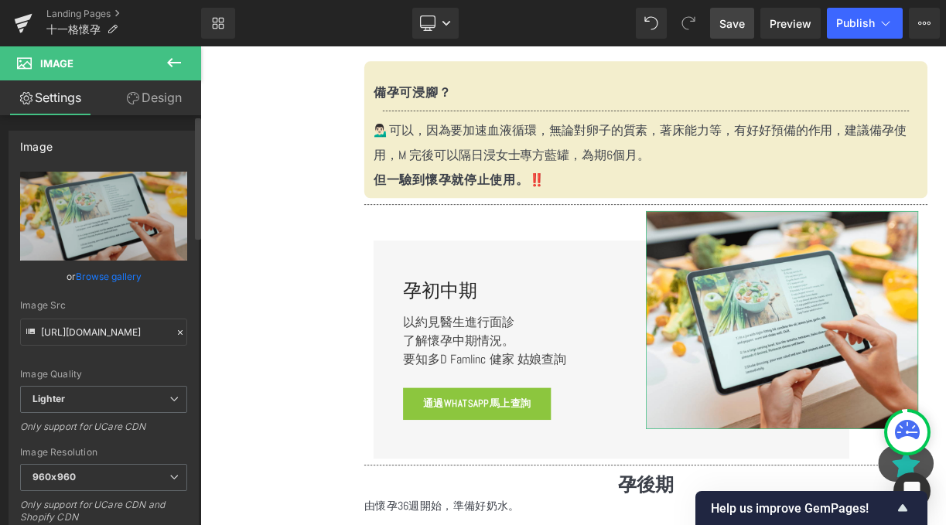
click at [117, 272] on link "Browse gallery" at bounding box center [109, 276] width 66 height 27
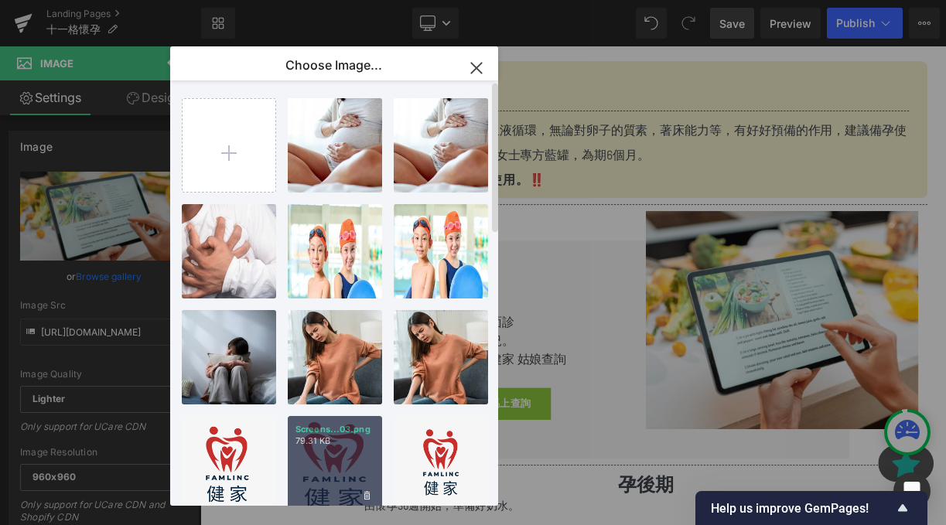
scroll to position [94, 0]
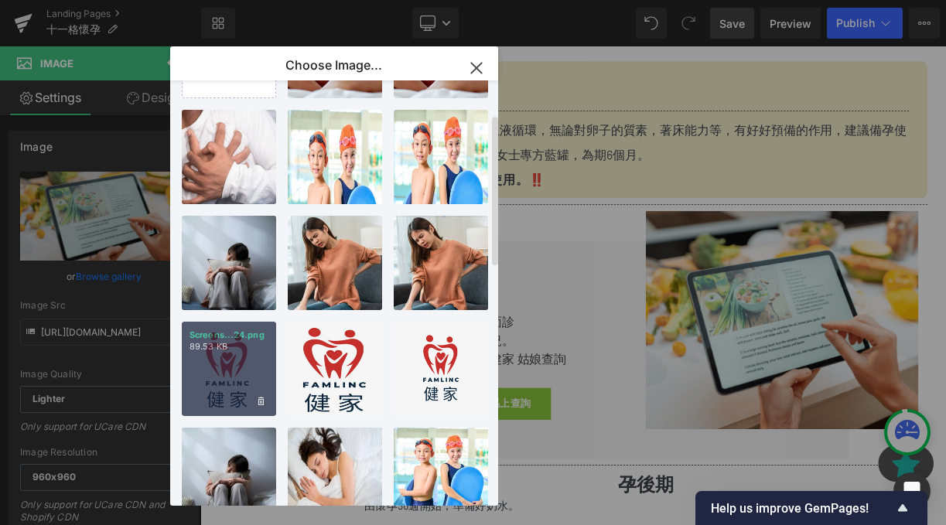
click at [218, 380] on div "Screens...24.png 89.53 KB" at bounding box center [229, 369] width 94 height 94
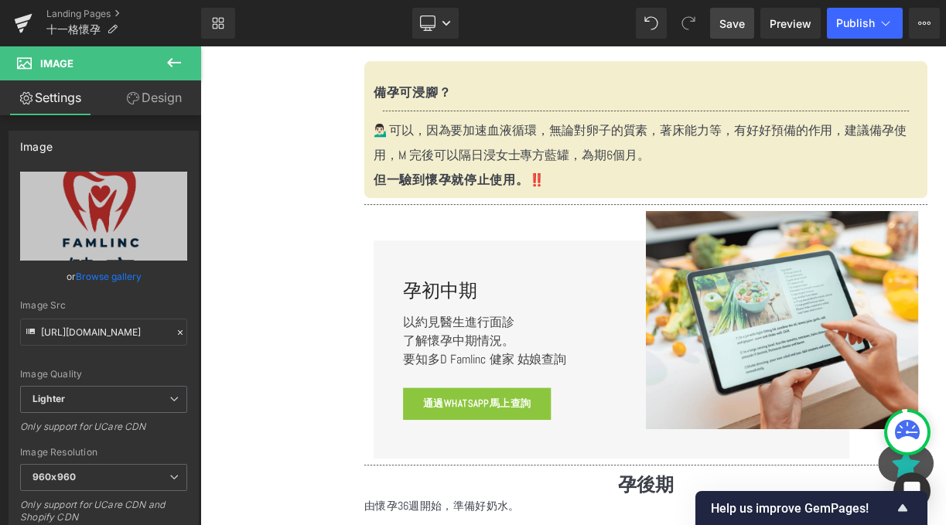
type input "[URL][DOMAIN_NAME]"
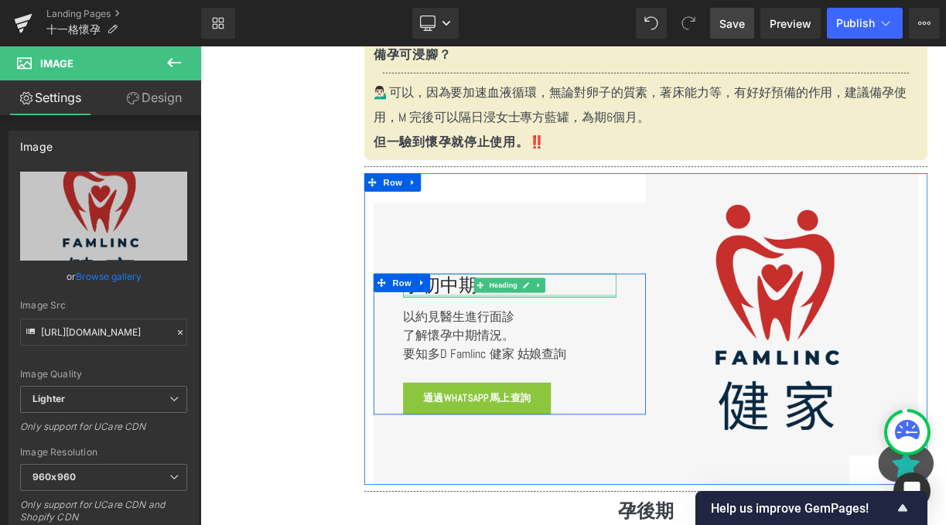
scroll to position [2911, 0]
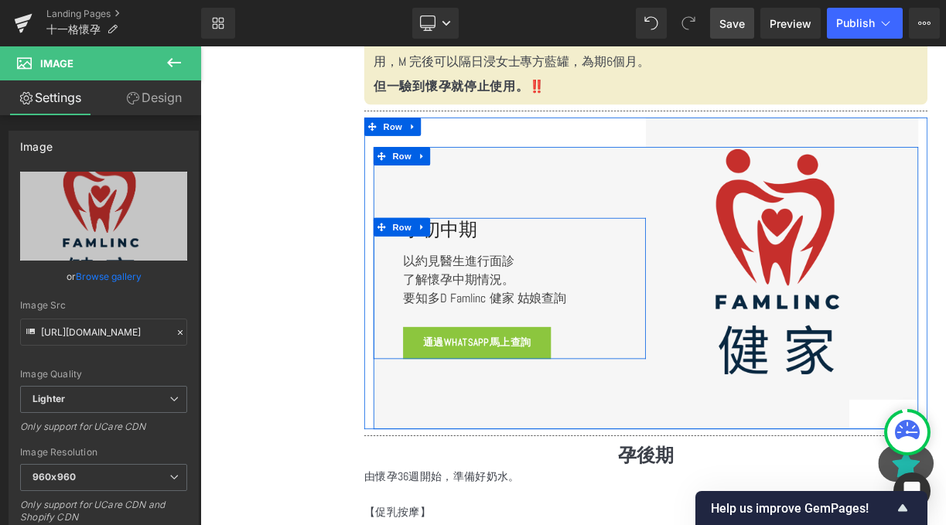
click at [571, 356] on p "要知多D Famlinc 健家 姑娘查詢" at bounding box center [589, 362] width 268 height 23
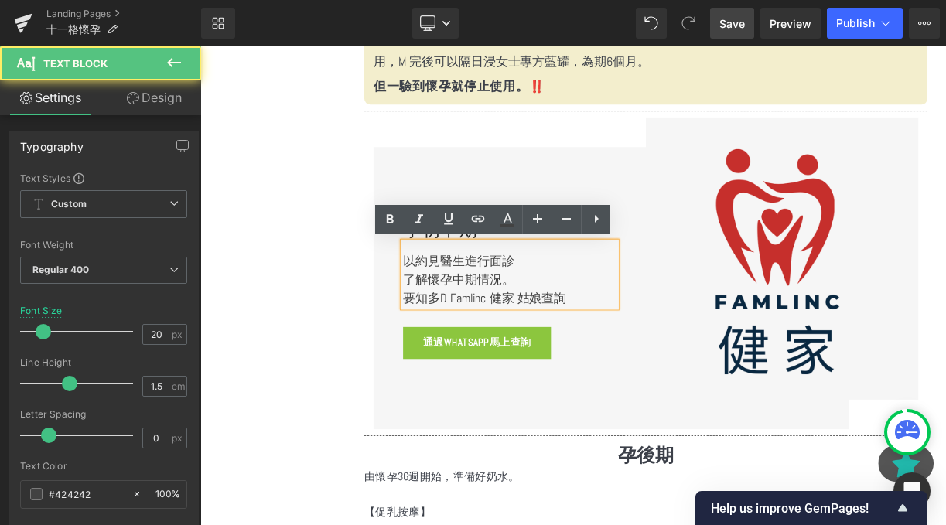
click at [557, 410] on link "Button" at bounding box center [539, 419] width 51 height 19
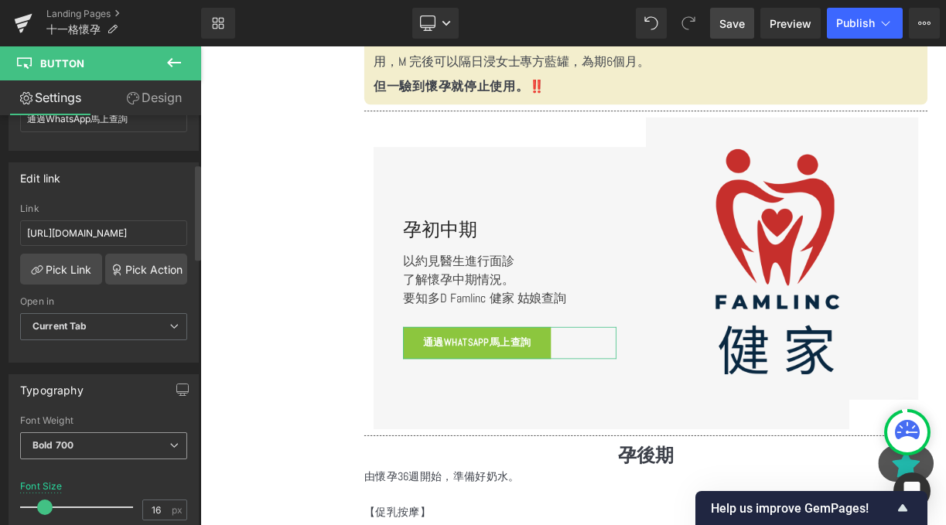
scroll to position [312, 0]
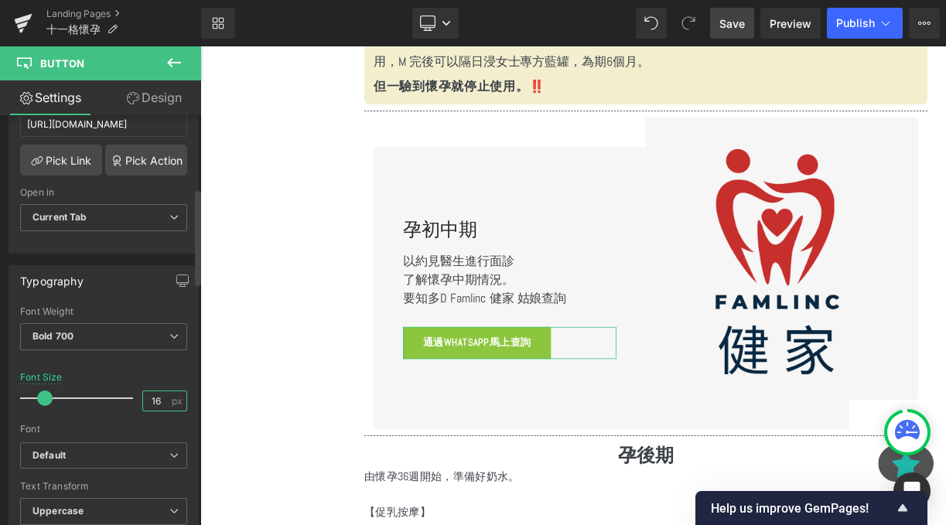
click at [153, 401] on input "16" at bounding box center [156, 400] width 27 height 19
type input "24"
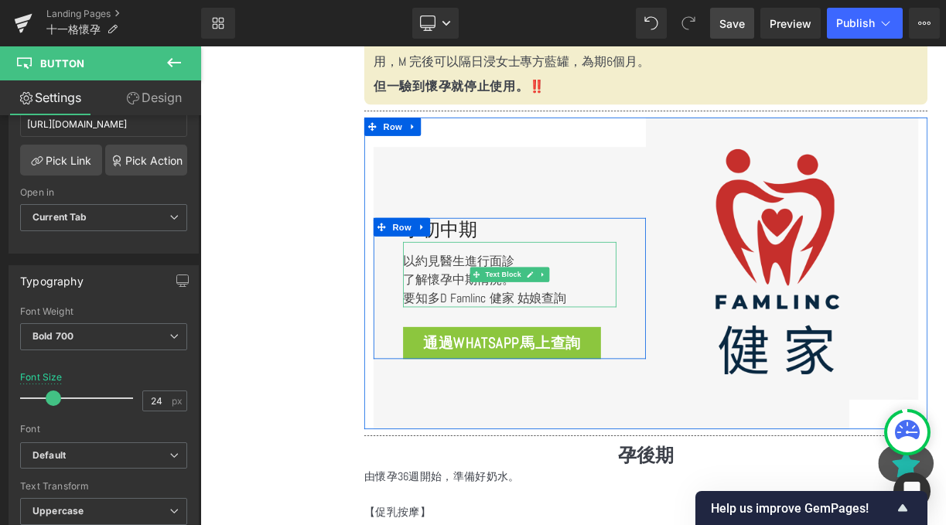
click at [571, 356] on p "要知多D Famlinc 健家 姑娘查詢" at bounding box center [589, 362] width 268 height 23
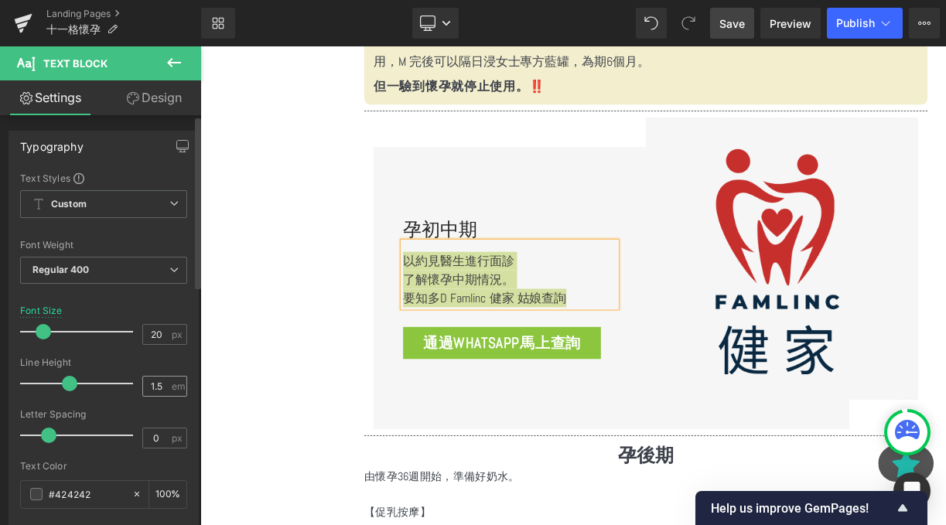
click at [169, 392] on div "1.5 em" at bounding box center [164, 386] width 45 height 21
click at [161, 389] on input "1.5" at bounding box center [156, 386] width 27 height 19
type input "1"
type input "2"
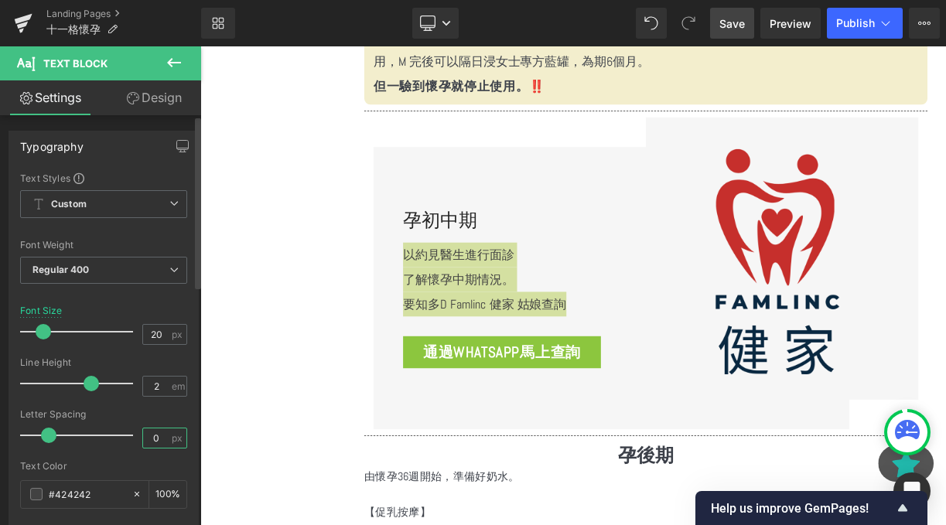
click at [161, 432] on input "0" at bounding box center [156, 437] width 27 height 19
type input "1"
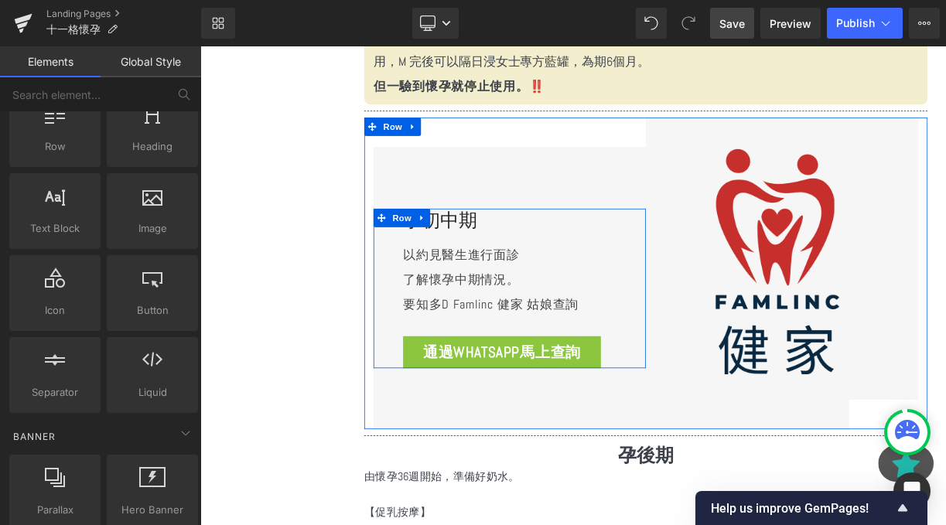
click at [200, 46] on div at bounding box center [200, 46] width 0 height 0
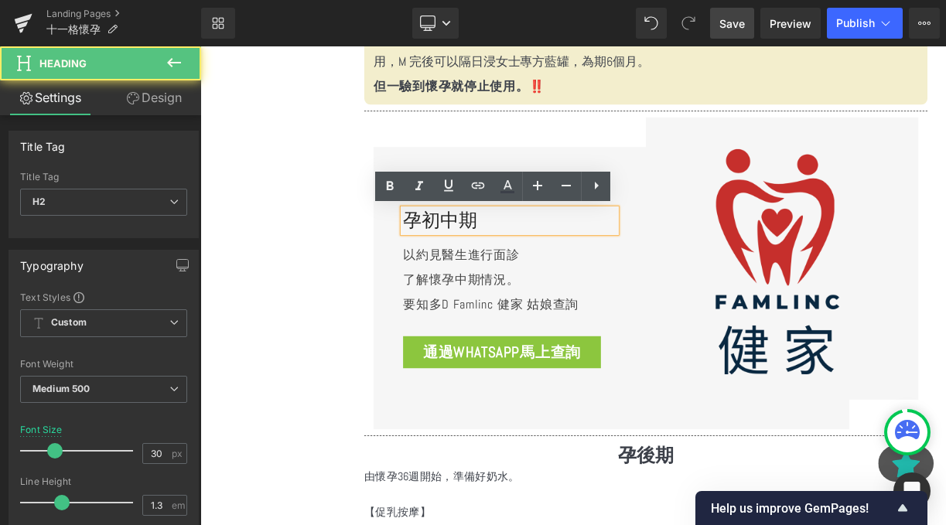
click at [522, 272] on h2 "孕初中期" at bounding box center [589, 266] width 268 height 30
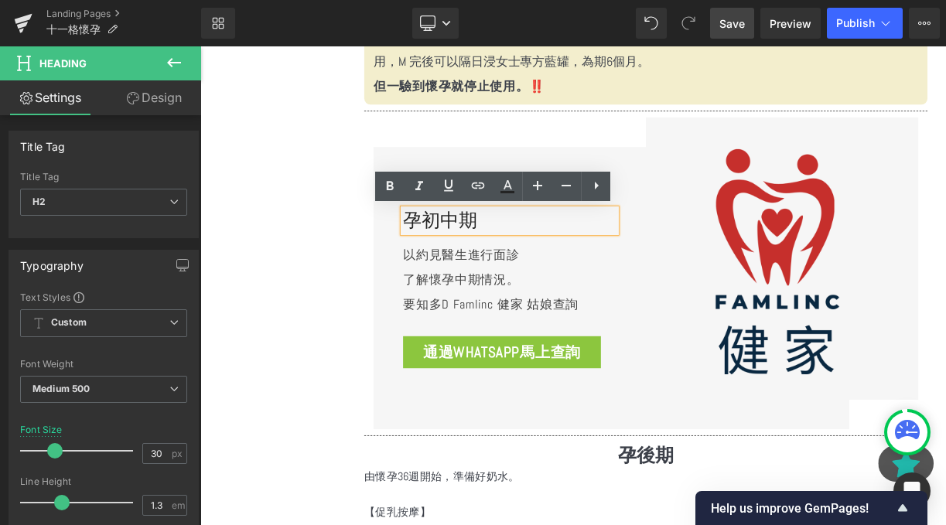
click at [415, 370] on div "孕初中期 Heading 以約見醫生進行面診 了解懷孕中期情況。 要知多D Famlinc 健家 姑娘查詢 Text Block 通過WhatsApp馬上查詢…" at bounding box center [759, 350] width 707 height 354
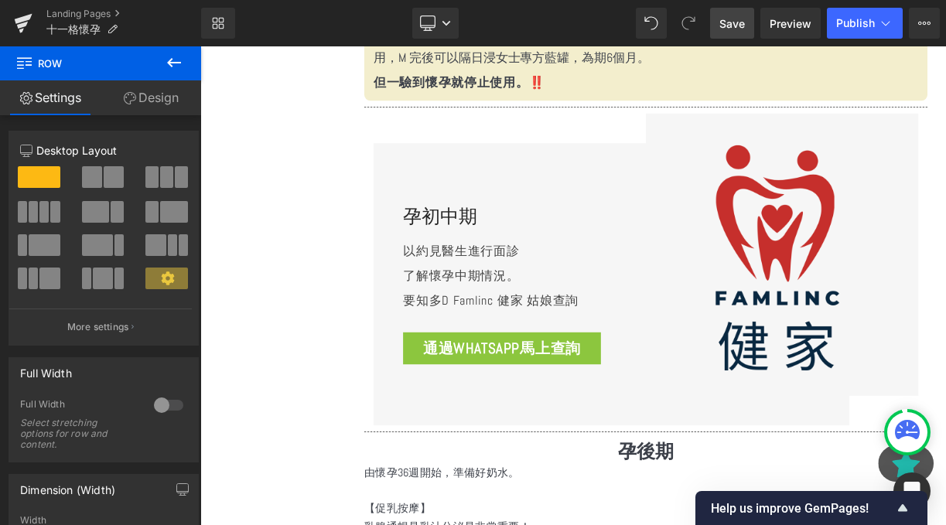
scroll to position [3146, 0]
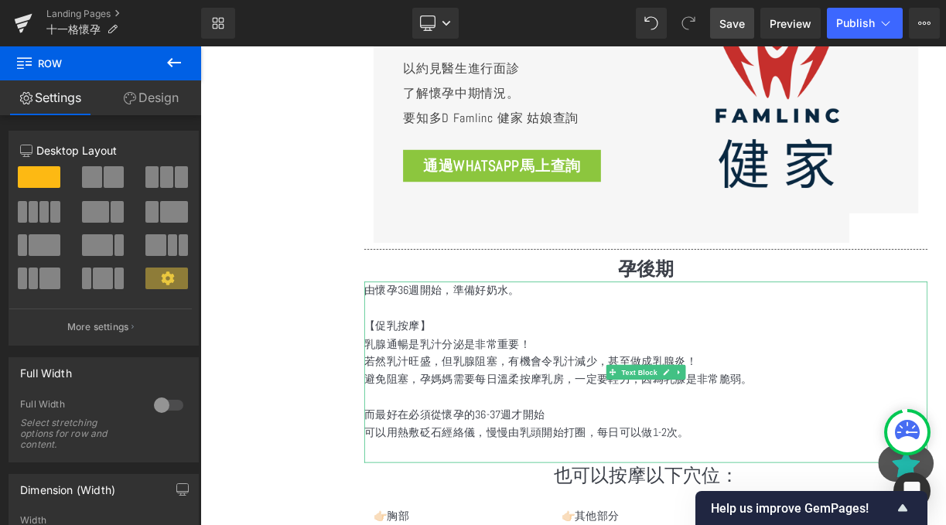
click at [566, 356] on p "由懷孕36週開始，準備好奶水。" at bounding box center [759, 353] width 707 height 22
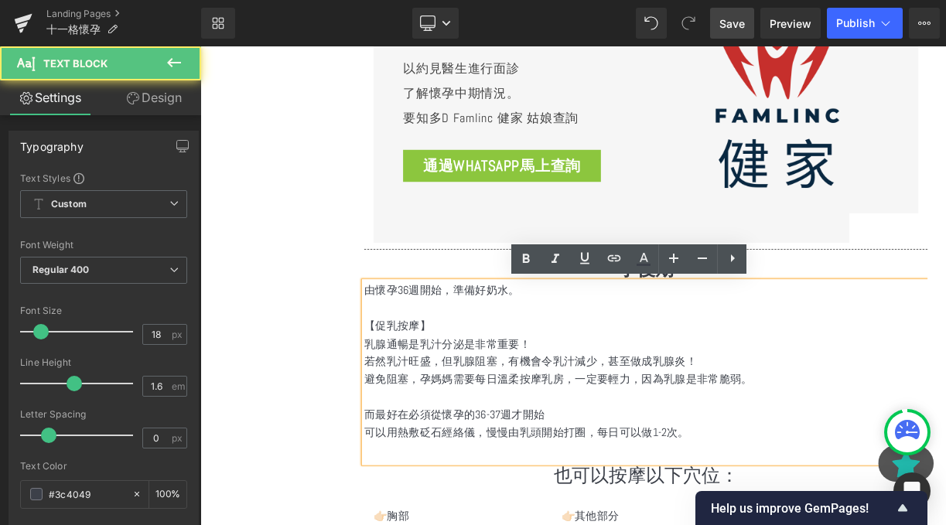
scroll to position [3192, 0]
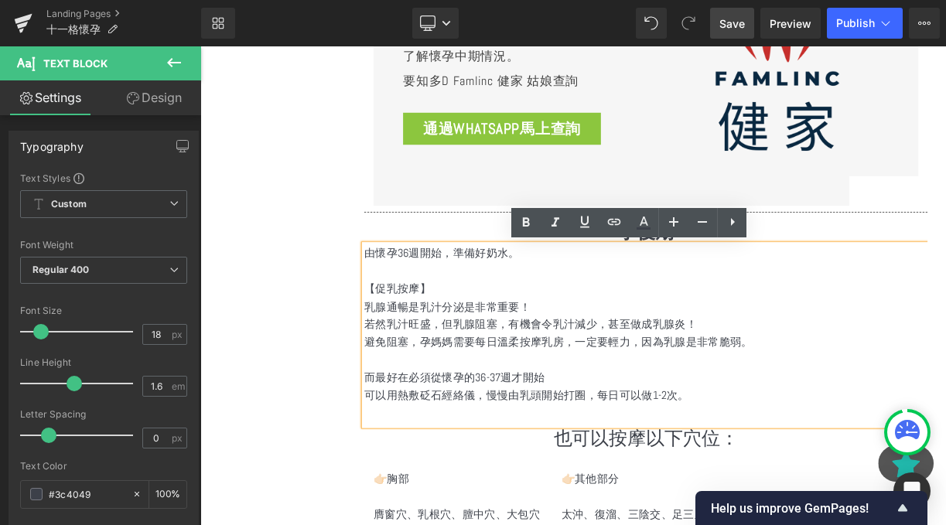
click at [627, 348] on p "【促乳按摩】" at bounding box center [759, 351] width 707 height 22
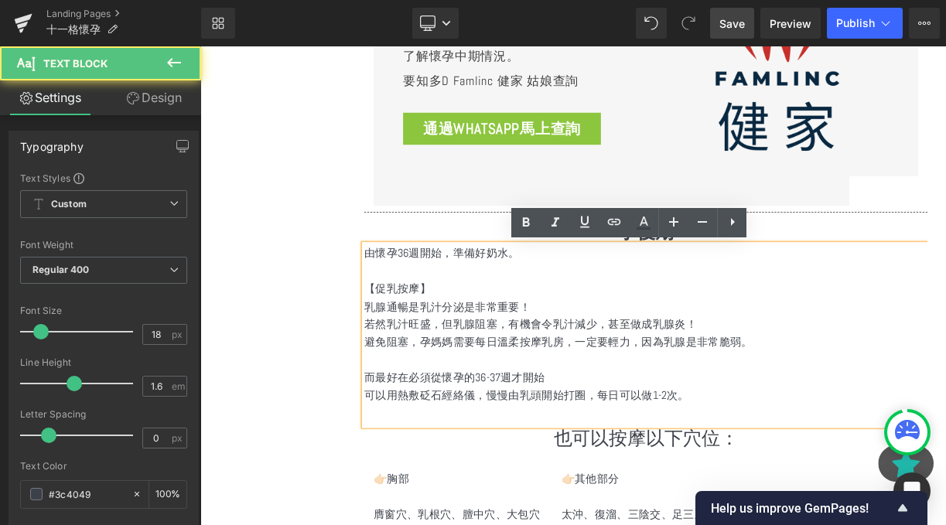
click at [595, 346] on p "【促乳按摩】" at bounding box center [759, 351] width 707 height 22
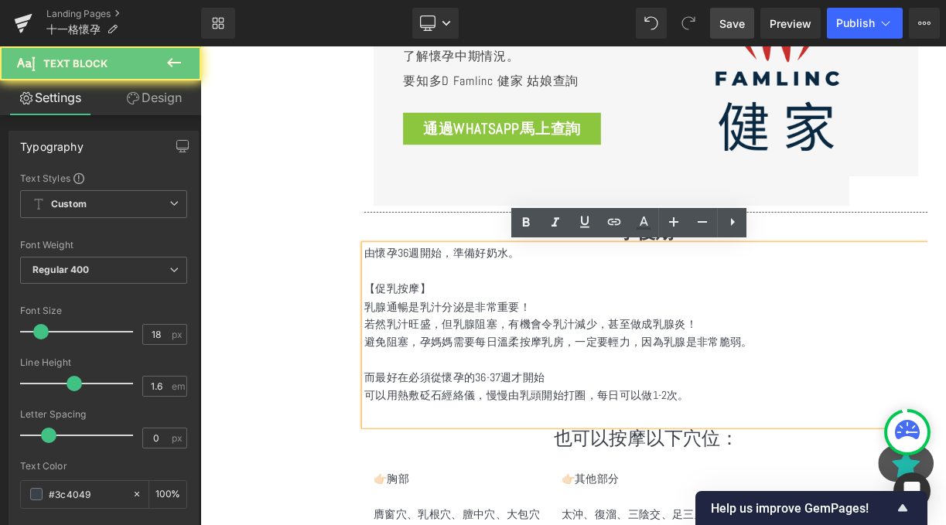
click at [366, 326] on div "選單 主頁 所有商品 紫淮山粉 防疫香包專區 防蚊專區 濕疹皮膚專區 養心紅麴穀物粉 養腎黑豆穀物粉 五行養生五穀粉系列" at bounding box center [656, 478] width 912 height 6807
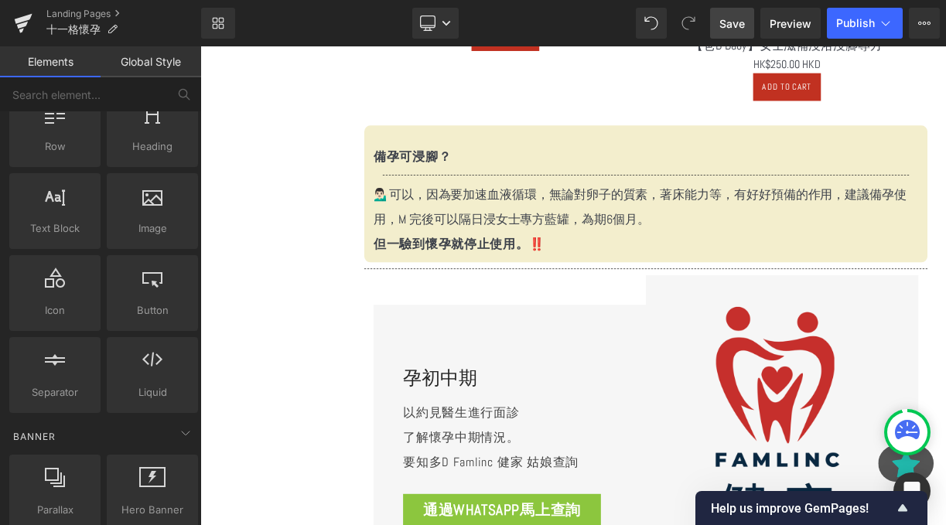
scroll to position [2785, 0]
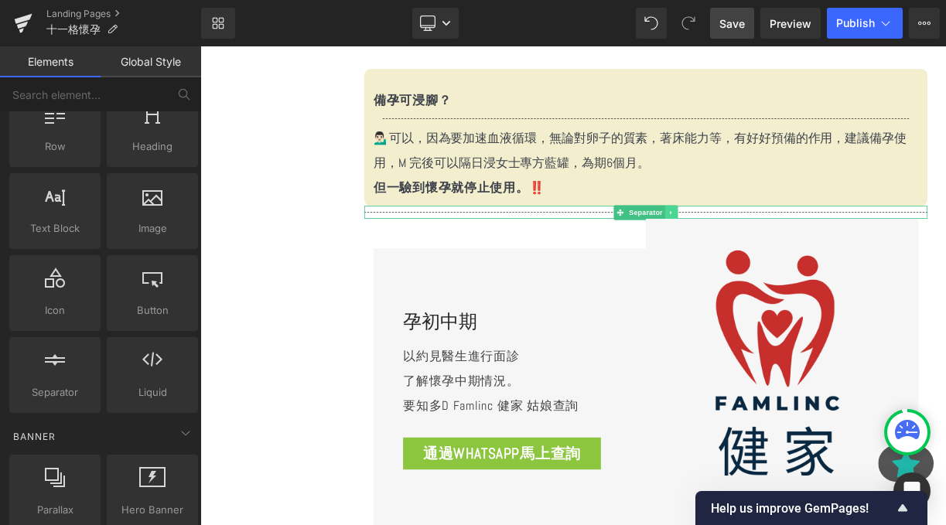
click at [790, 254] on icon at bounding box center [791, 254] width 2 height 5
click at [804, 256] on link at bounding box center [800, 255] width 16 height 19
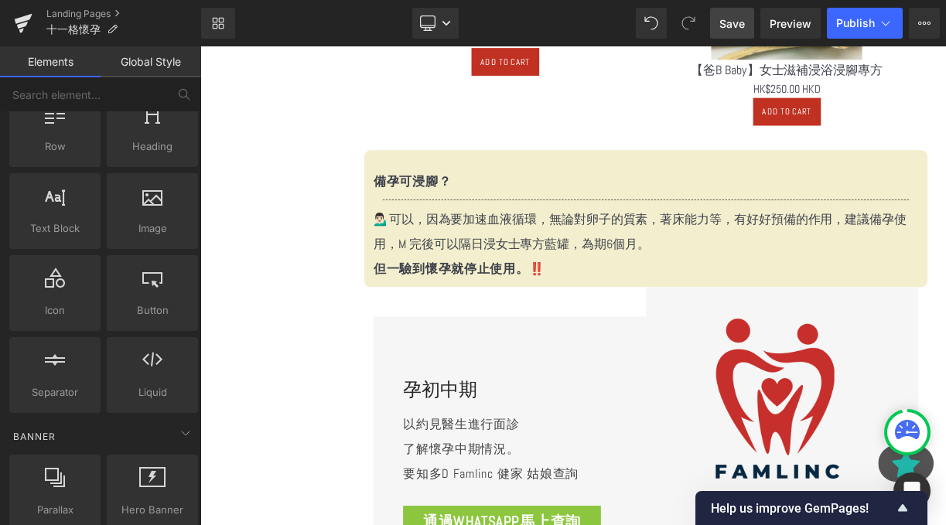
scroll to position [2740, 0]
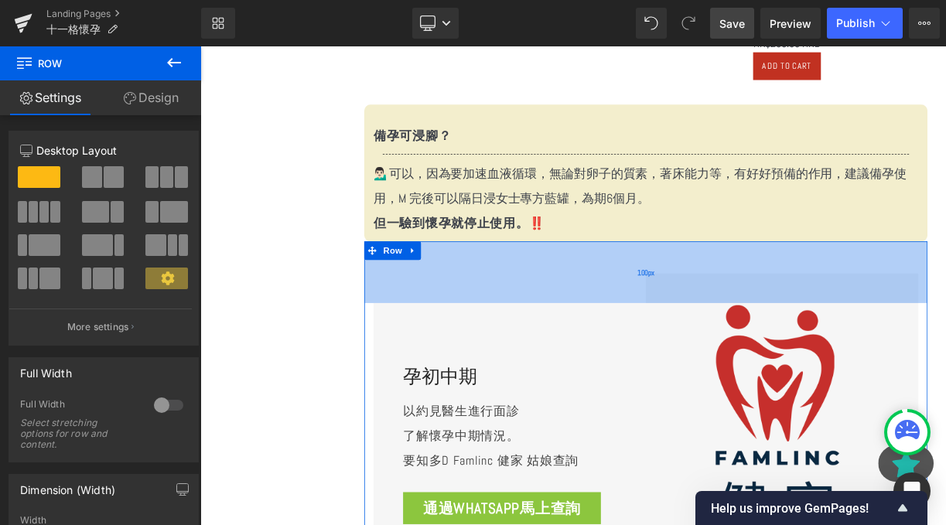
drag, startPoint x: 724, startPoint y: 292, endPoint x: 728, endPoint y: 332, distance: 40.5
click at [728, 332] on div "100px" at bounding box center [759, 330] width 707 height 77
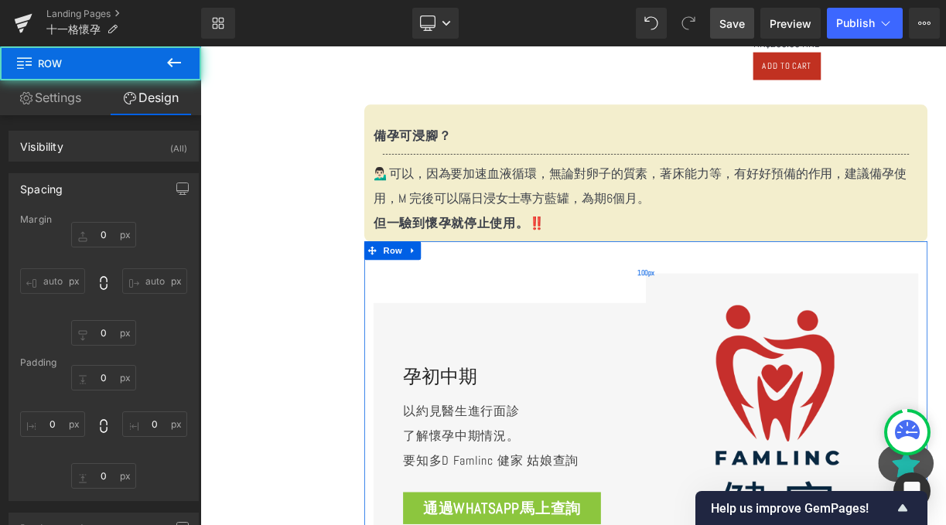
type input "0"
type input "100"
type input "0"
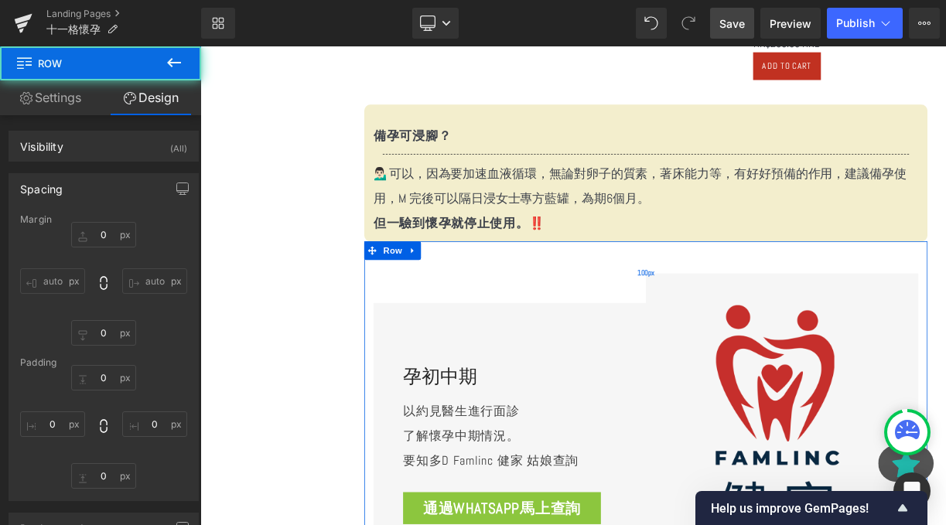
type input "0"
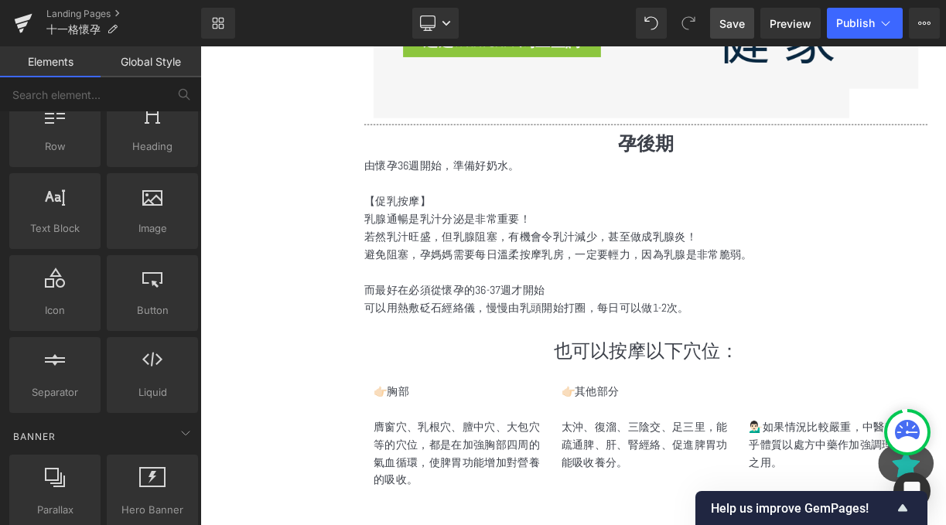
scroll to position [2587, 0]
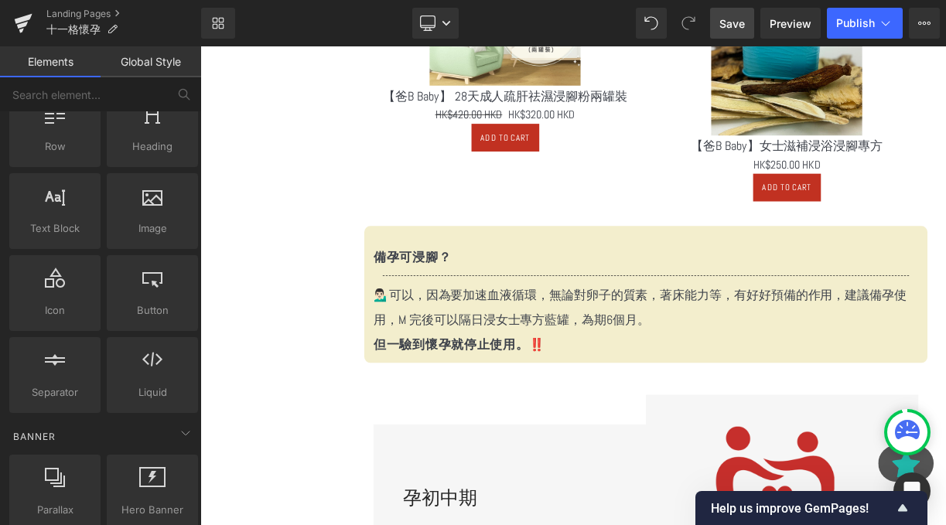
click at [718, 25] on link "Save" at bounding box center [732, 23] width 44 height 31
